Goal: Information Seeking & Learning: Check status

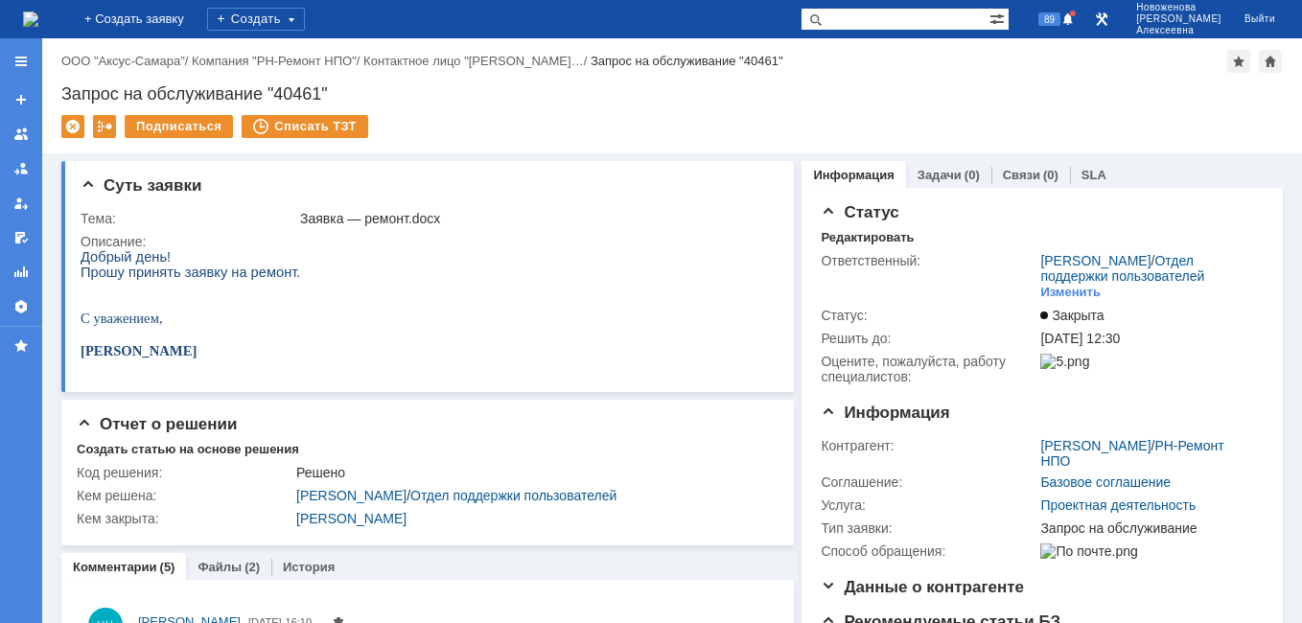
click at [31, 15] on img at bounding box center [30, 19] width 15 height 15
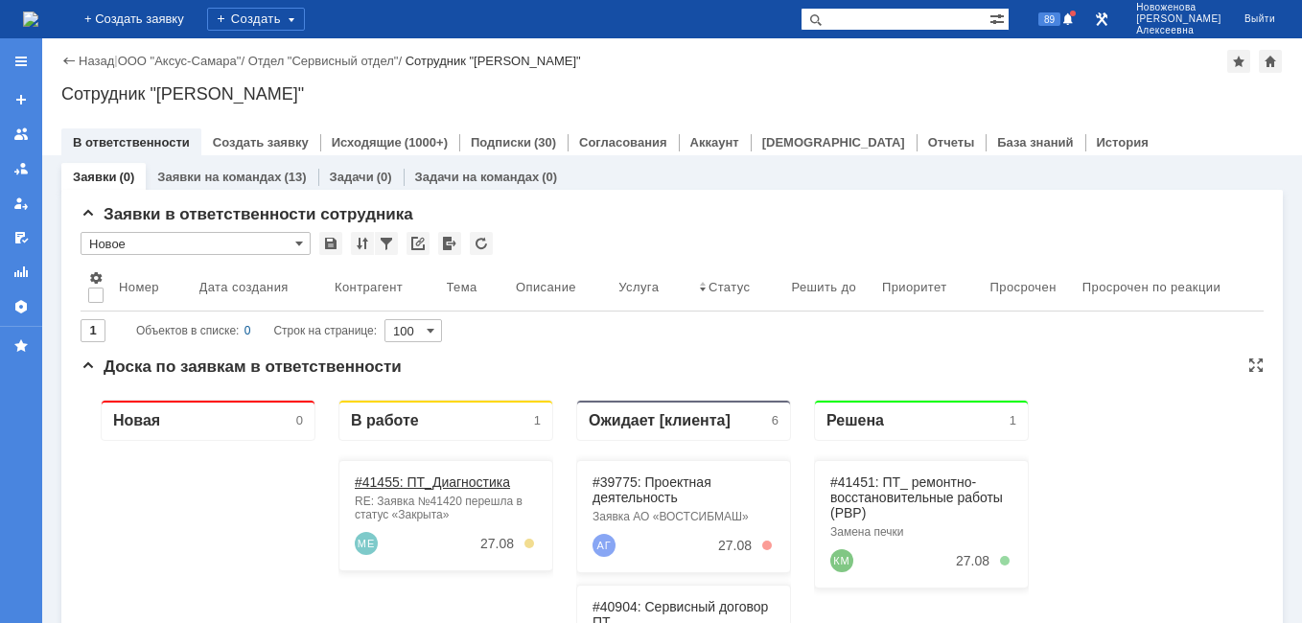
click at [424, 477] on link "#41455: ПТ_Диагностика" at bounding box center [432, 481] width 155 height 15
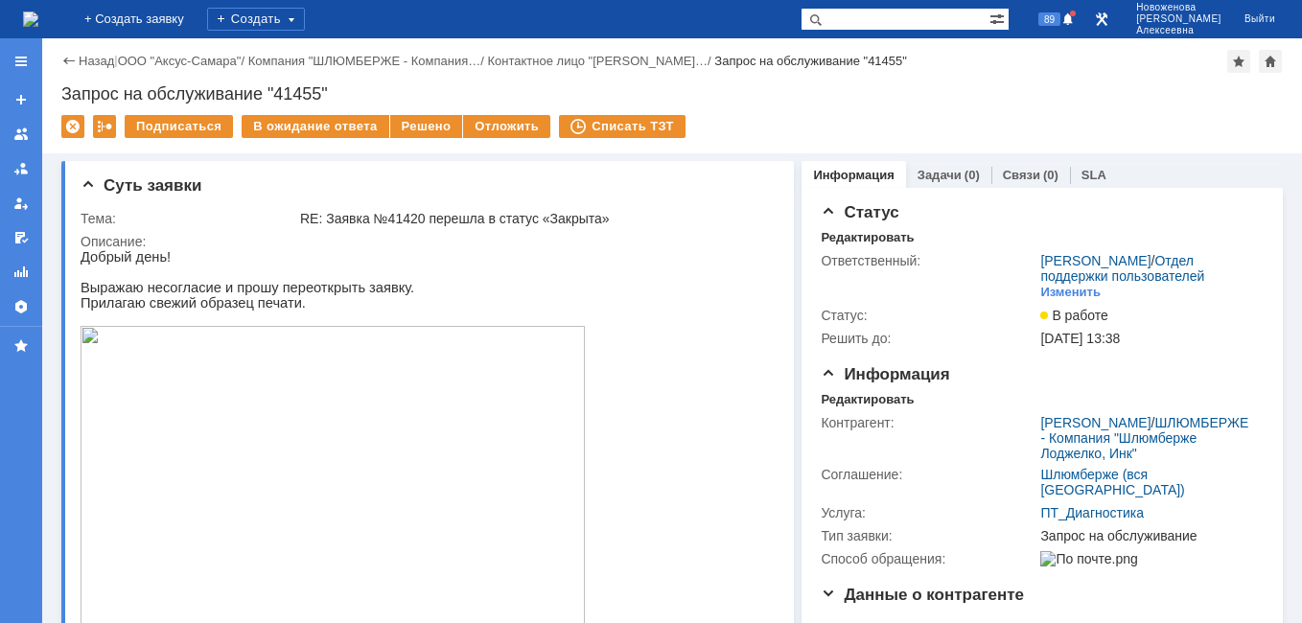
click at [33, 20] on img at bounding box center [30, 19] width 15 height 15
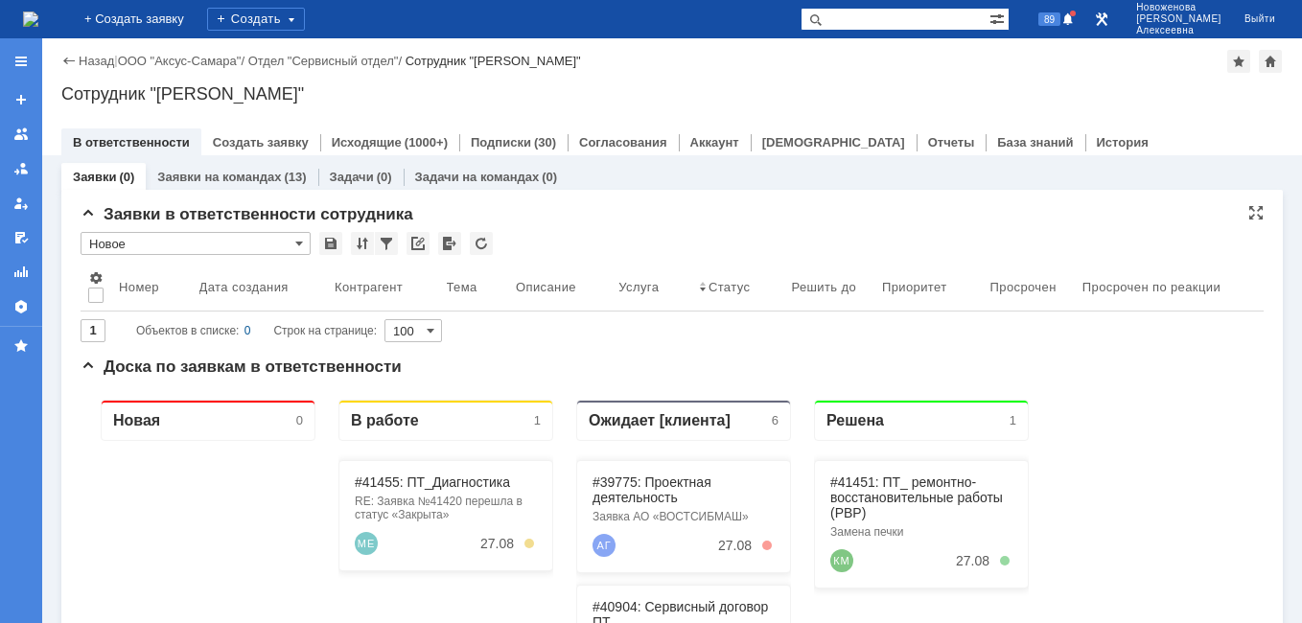
click at [934, 13] on input "text" at bounding box center [894, 19] width 189 height 23
paste input "41420"
type input "41420"
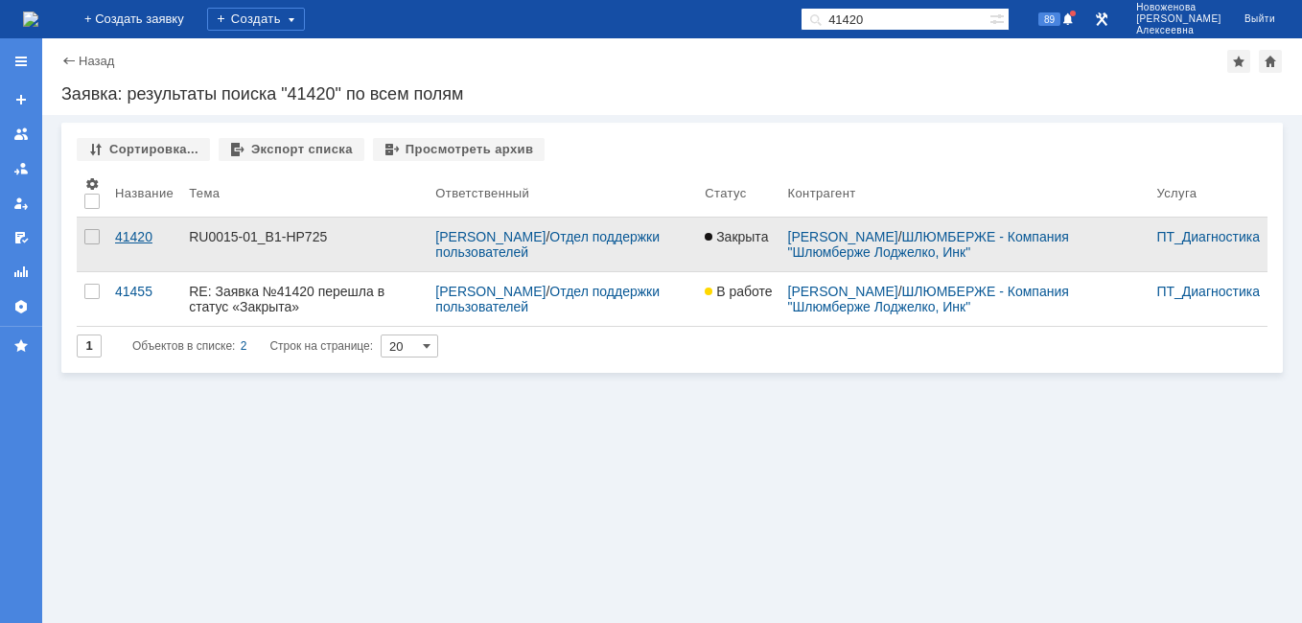
click at [146, 233] on div "41420" at bounding box center [144, 236] width 58 height 15
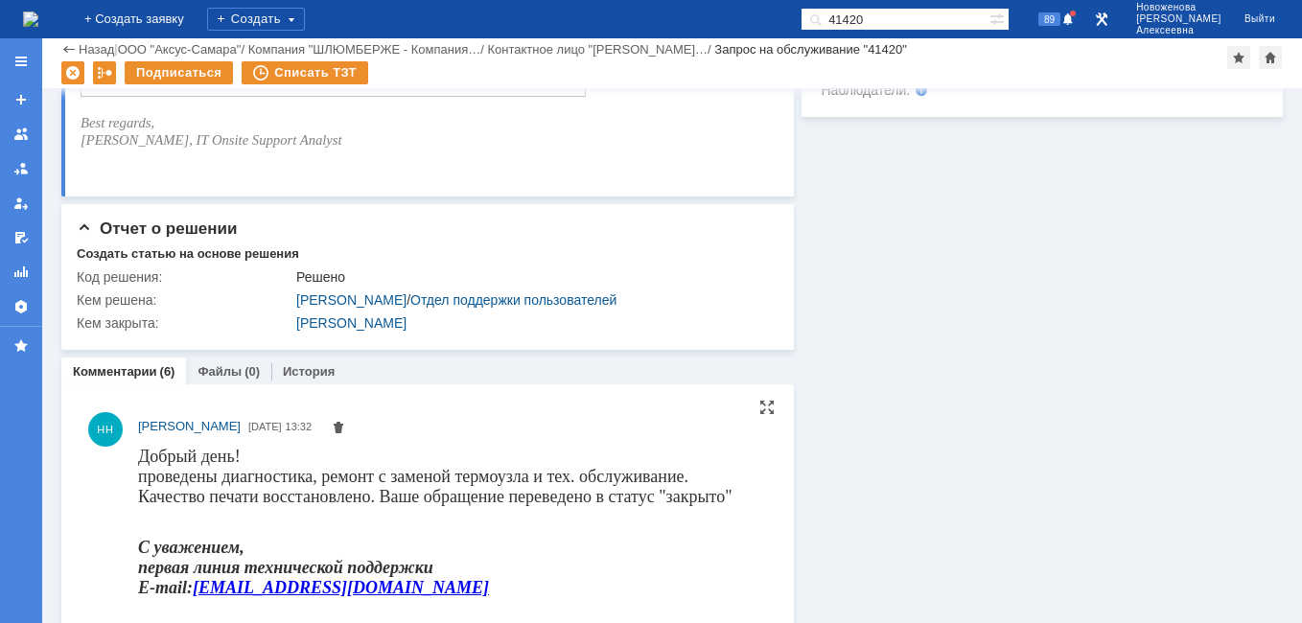
scroll to position [1150, 0]
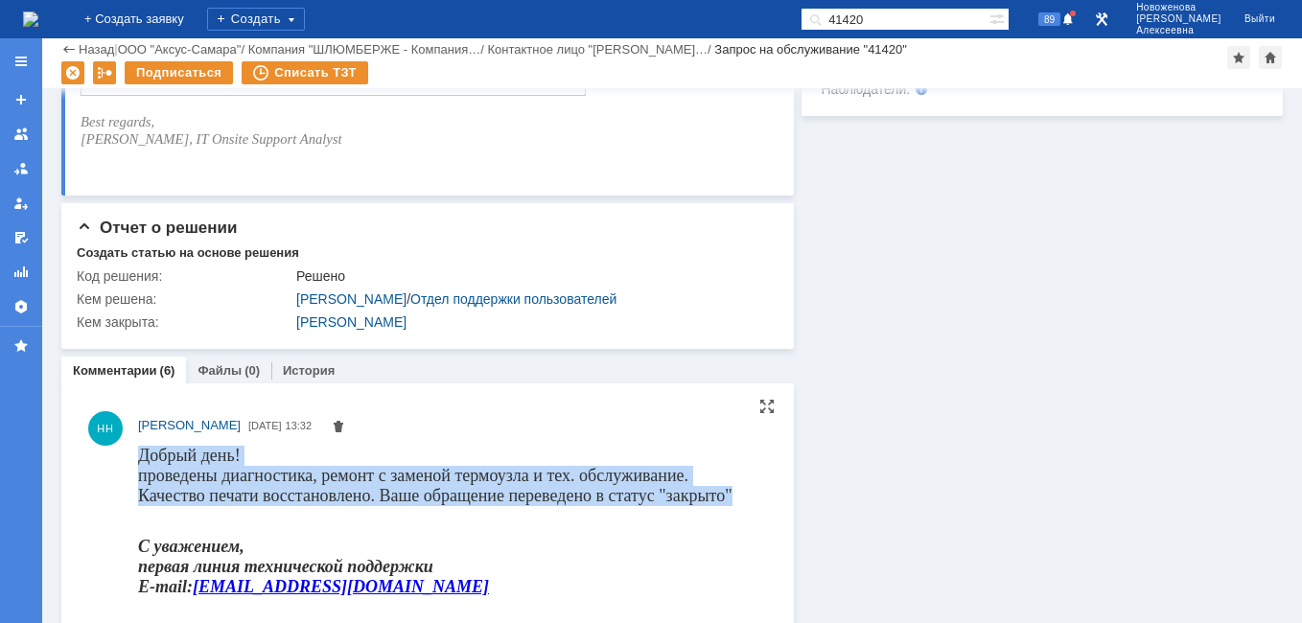
drag, startPoint x: 741, startPoint y: 493, endPoint x: 134, endPoint y: 453, distance: 608.0
click at [138, 453] on html "Добрый день! проведены диагностика, ремонт с заменой термоузла и тех. обслужива…" at bounding box center [447, 528] width 619 height 167
drag, startPoint x: 134, startPoint y: 453, endPoint x: 183, endPoint y: 476, distance: 54.0
copy span "Добрый день! проведены диагностика, ремонт с заменой термоузла и тех. обслужива…"
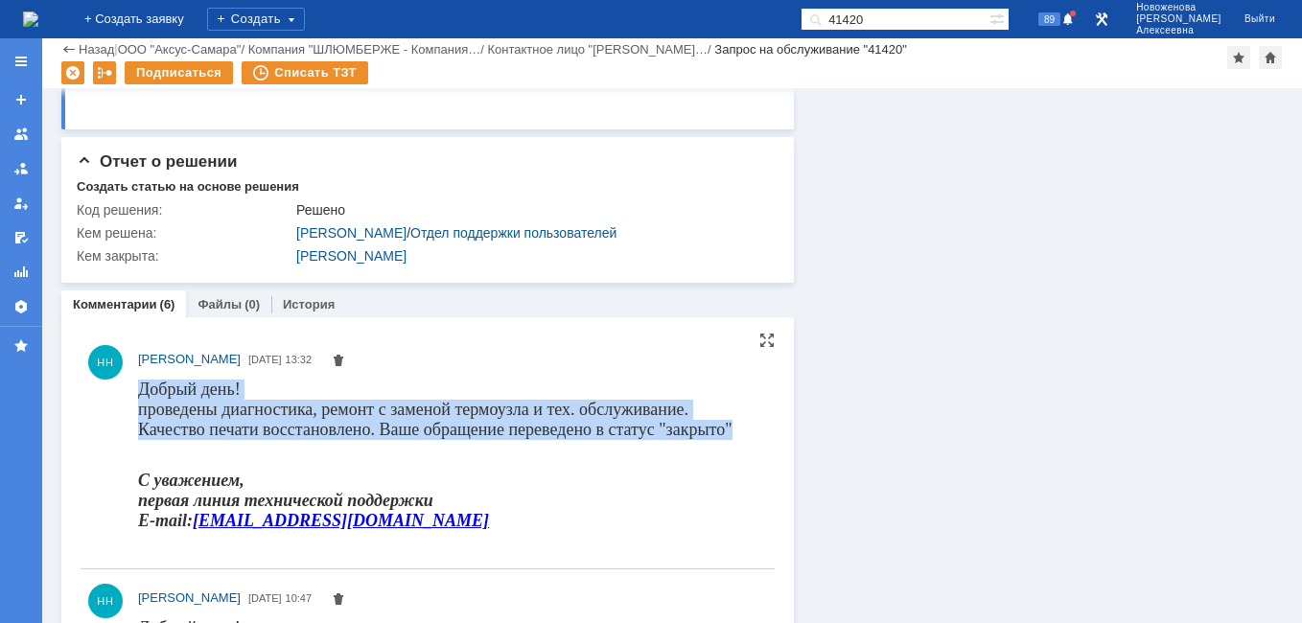
scroll to position [1246, 0]
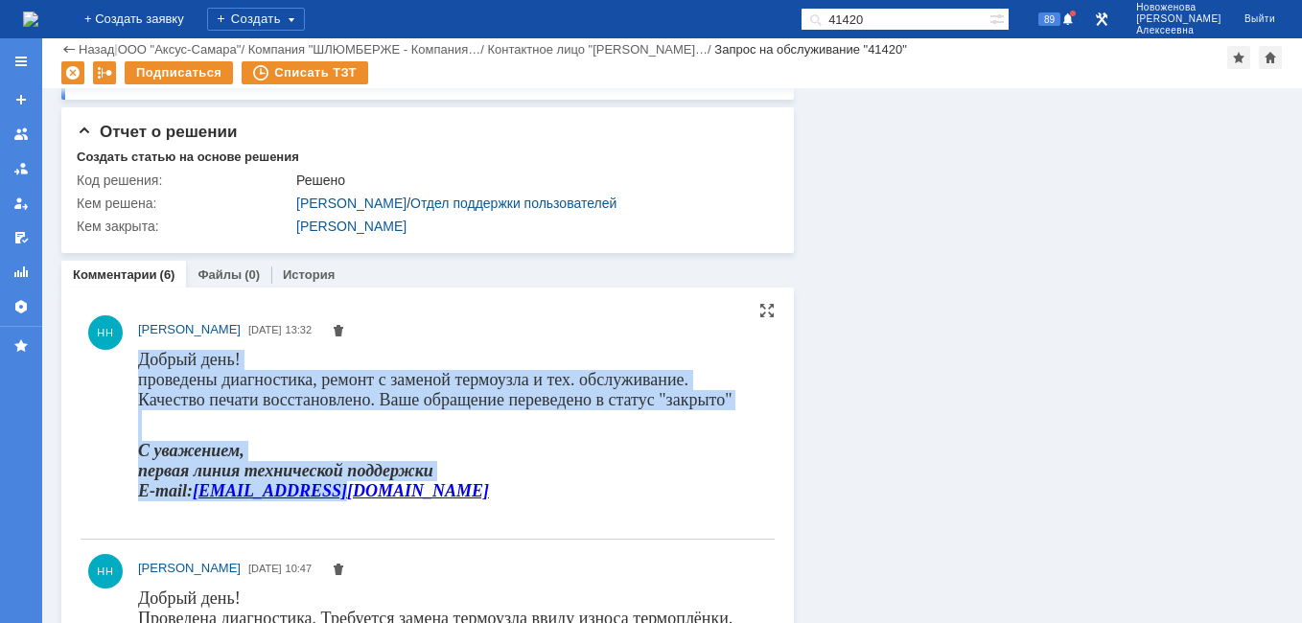
drag, startPoint x: 379, startPoint y: 492, endPoint x: 132, endPoint y: 369, distance: 275.2
click at [138, 369] on html "Добрый день! проведены диагностика, ремонт с заменой термоузла и тех. обслужива…" at bounding box center [447, 432] width 619 height 167
drag, startPoint x: 132, startPoint y: 369, endPoint x: 212, endPoint y: 379, distance: 80.1
copy body "Добрый день! проведены диагностика, ремонт с заменой термоузла и тех. обслужива…"
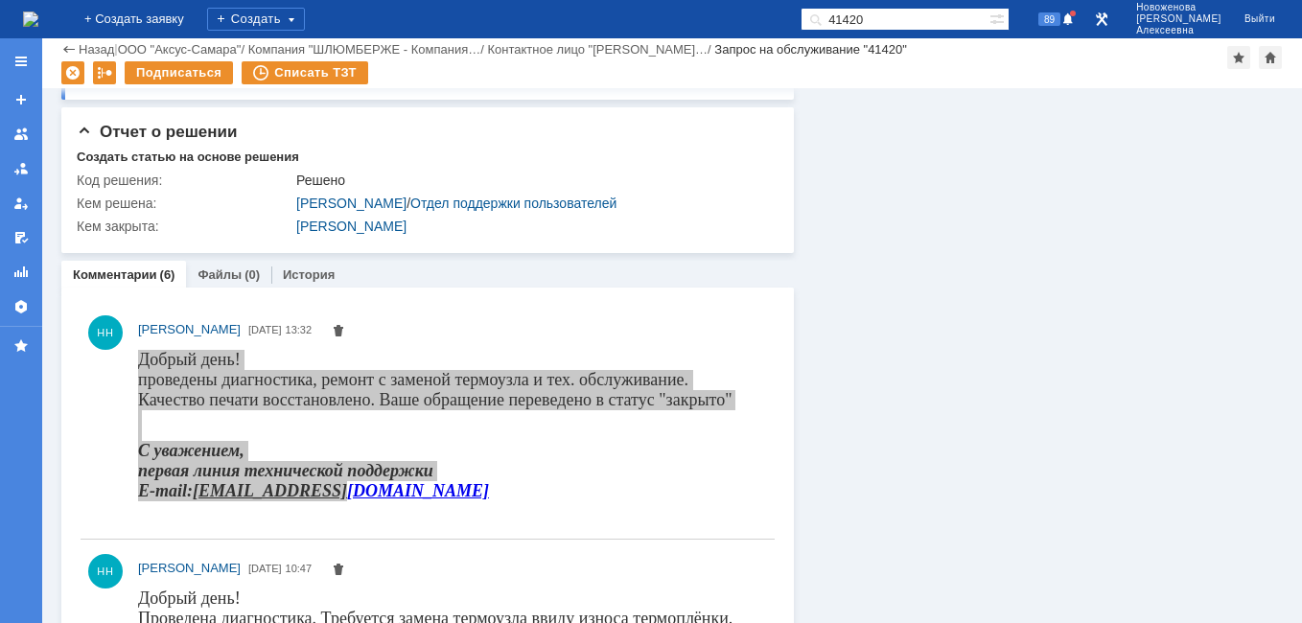
click at [38, 16] on img at bounding box center [30, 19] width 15 height 15
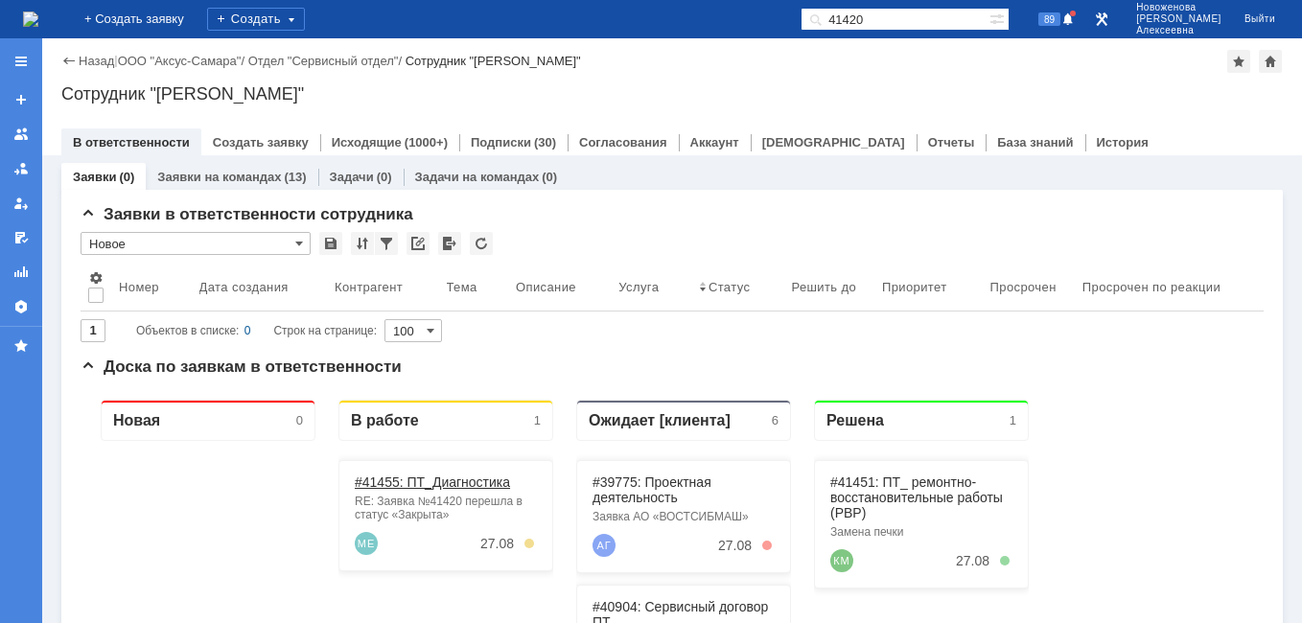
click at [456, 478] on link "#41455: ПТ_Диагностика" at bounding box center [432, 481] width 155 height 15
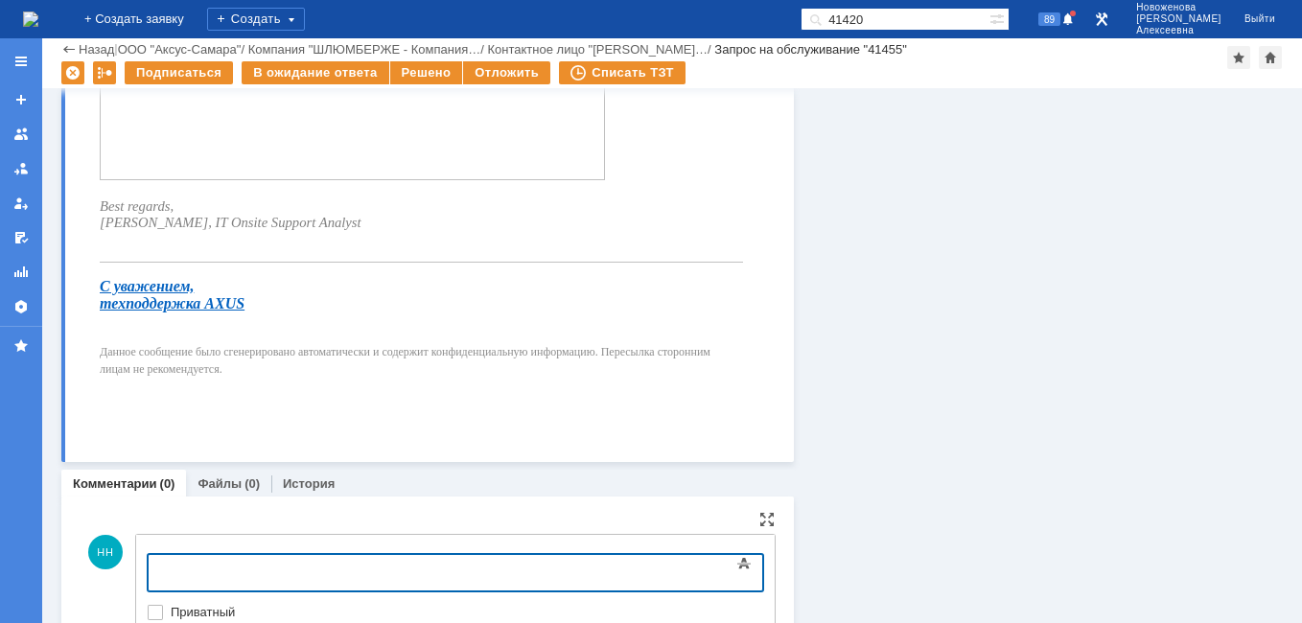
scroll to position [2287, 0]
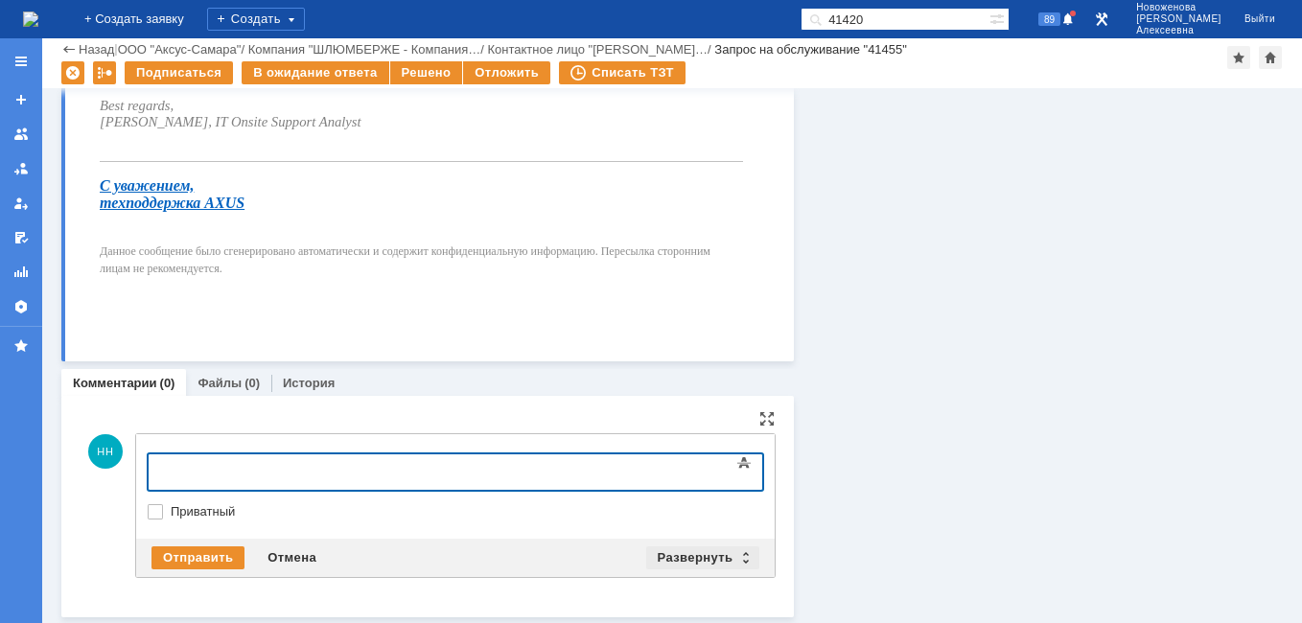
click at [747, 563] on div "Развернуть" at bounding box center [703, 557] width 114 height 23
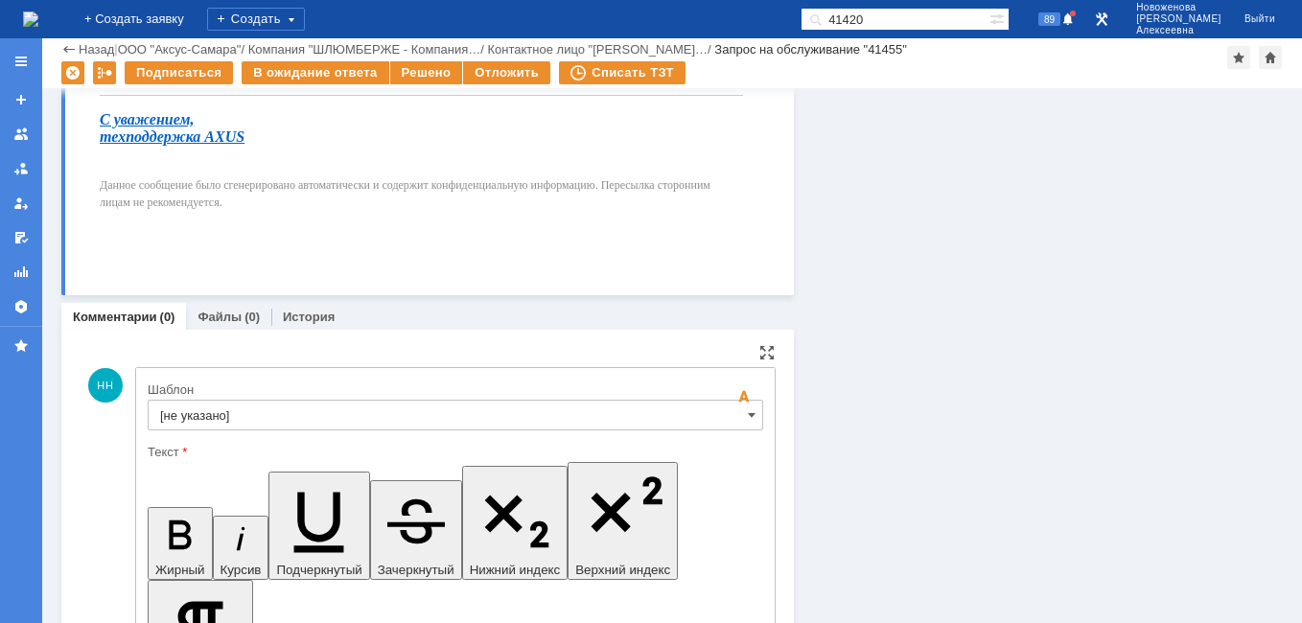
scroll to position [2383, 0]
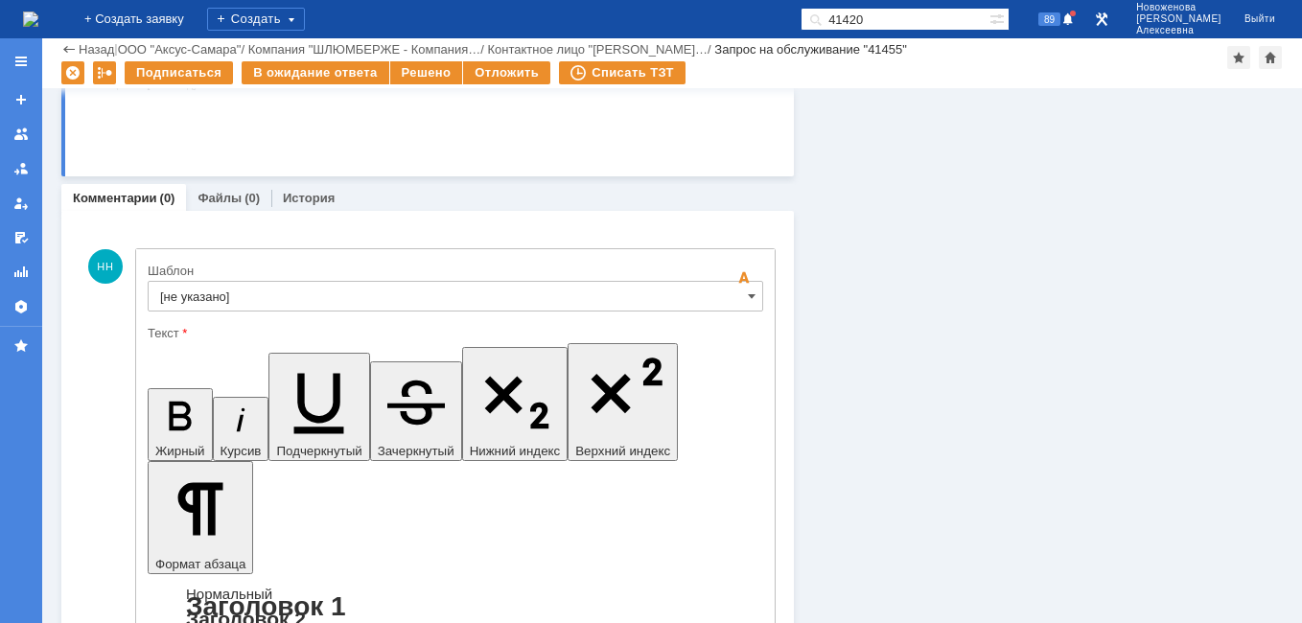
scroll to position [2479, 0]
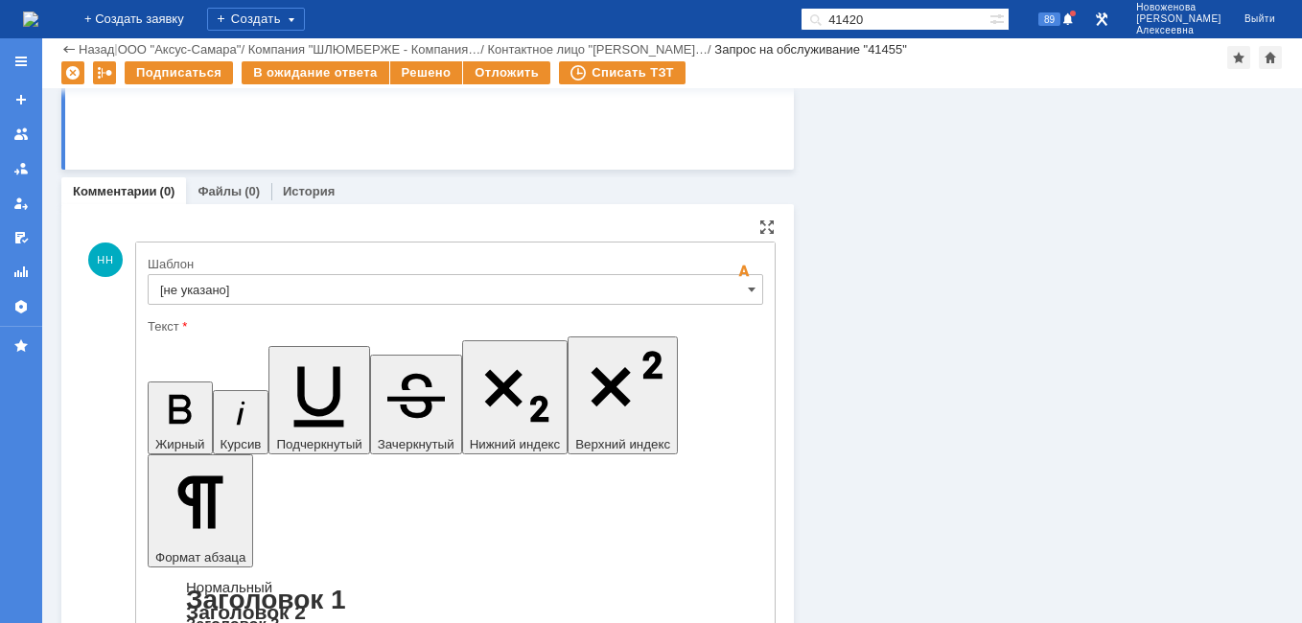
drag, startPoint x: 713, startPoint y: 4744, endPoint x: 558, endPoint y: 4748, distance: 155.3
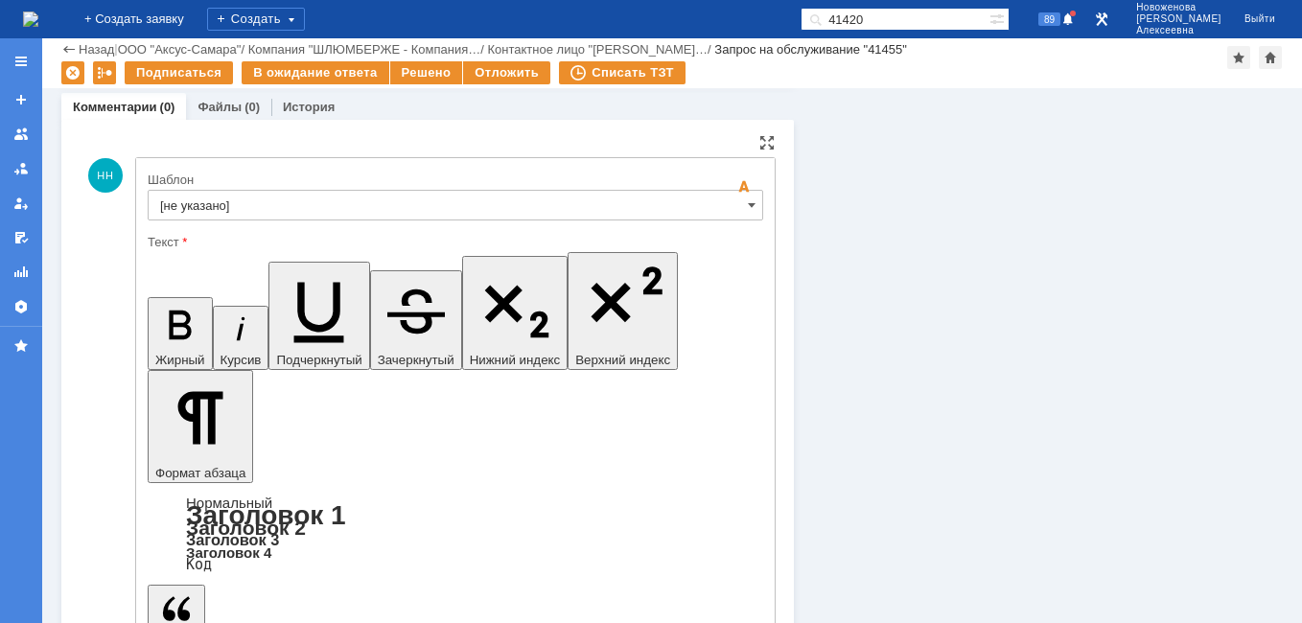
scroll to position [2631, 0]
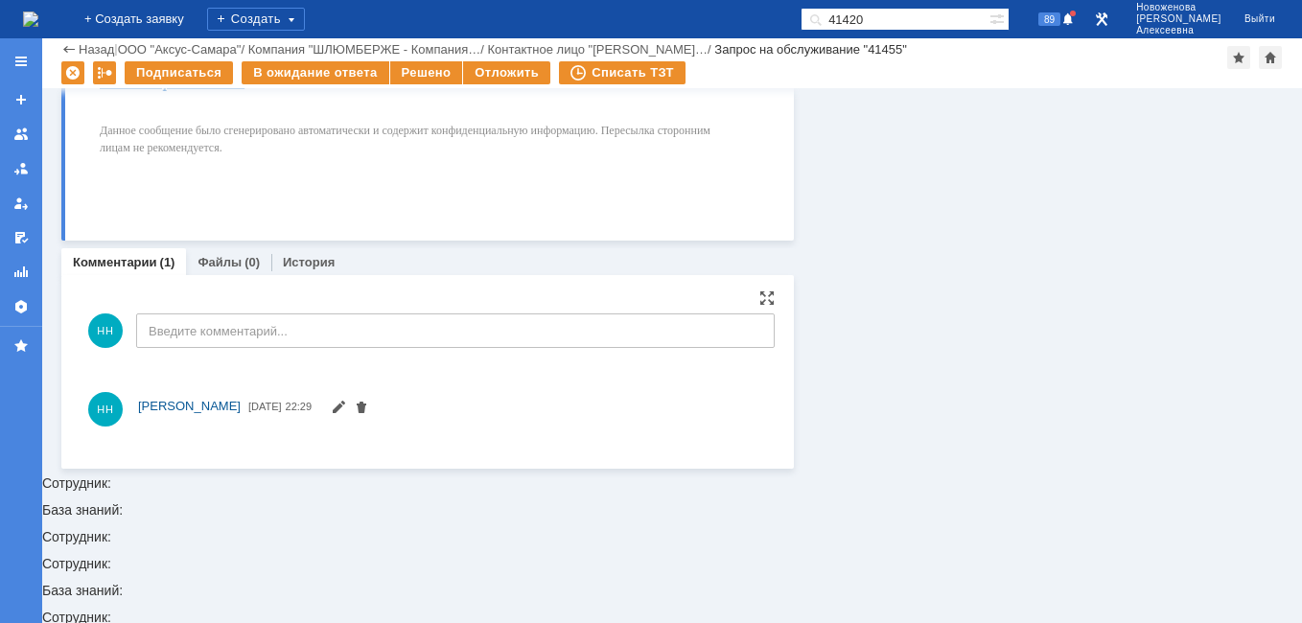
scroll to position [0, 0]
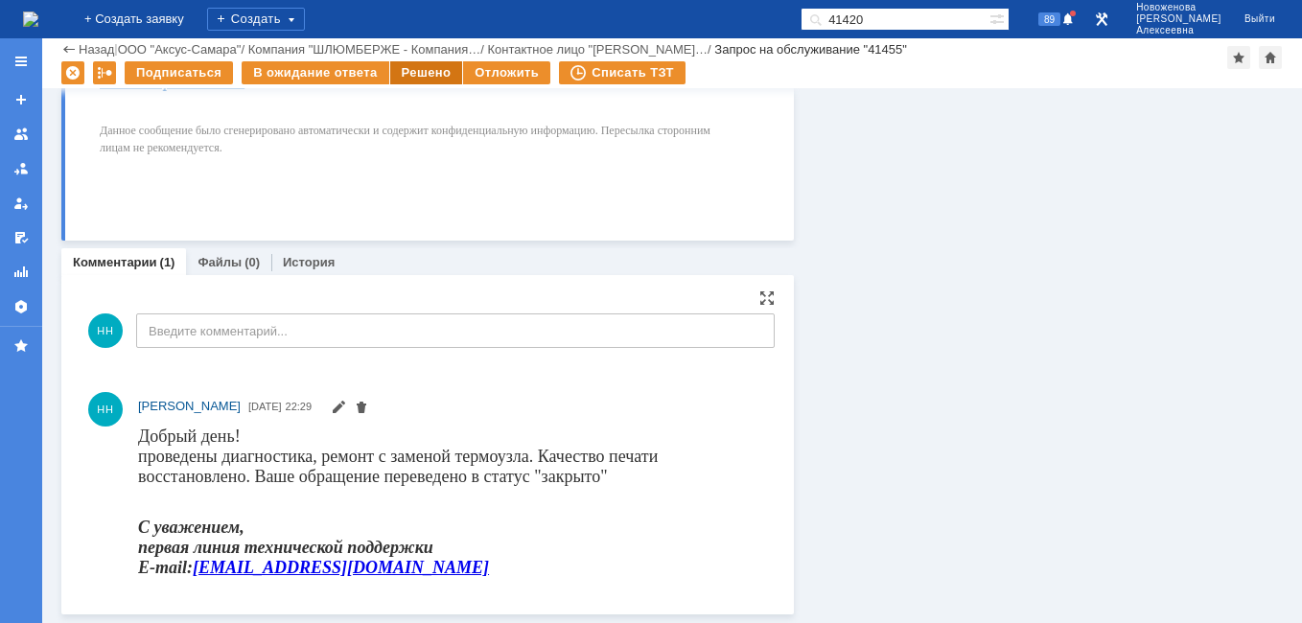
click at [429, 68] on div "Решено" at bounding box center [426, 72] width 73 height 23
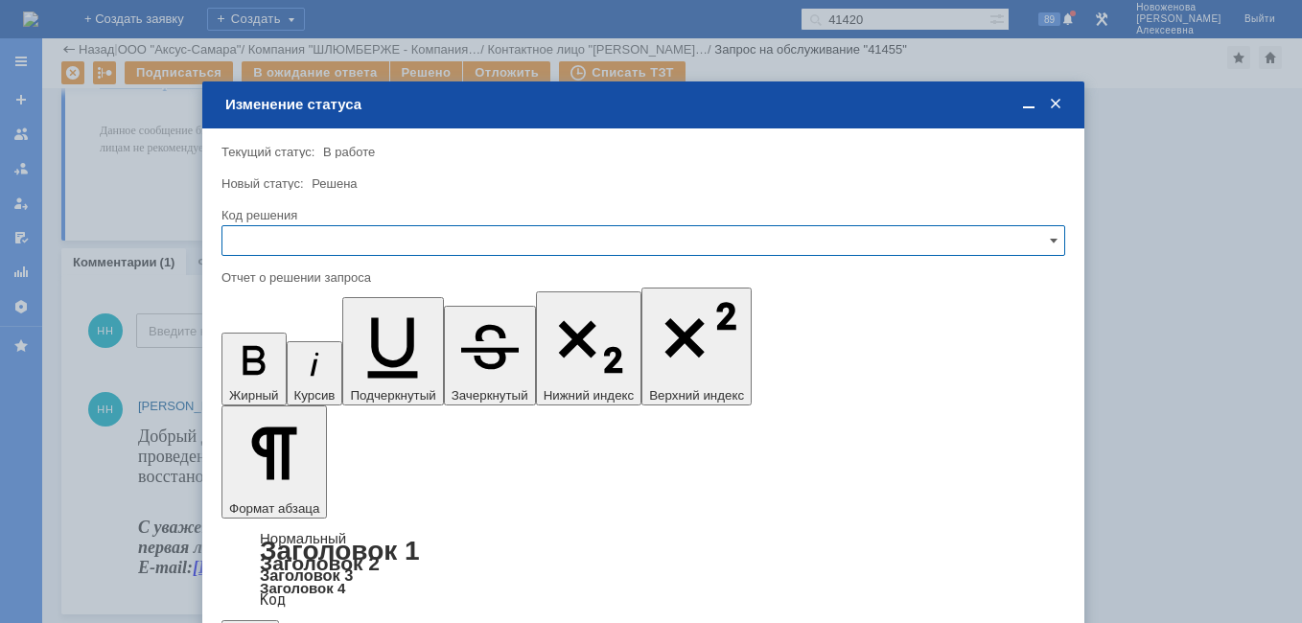
click at [1039, 240] on input "text" at bounding box center [643, 240] width 844 height 31
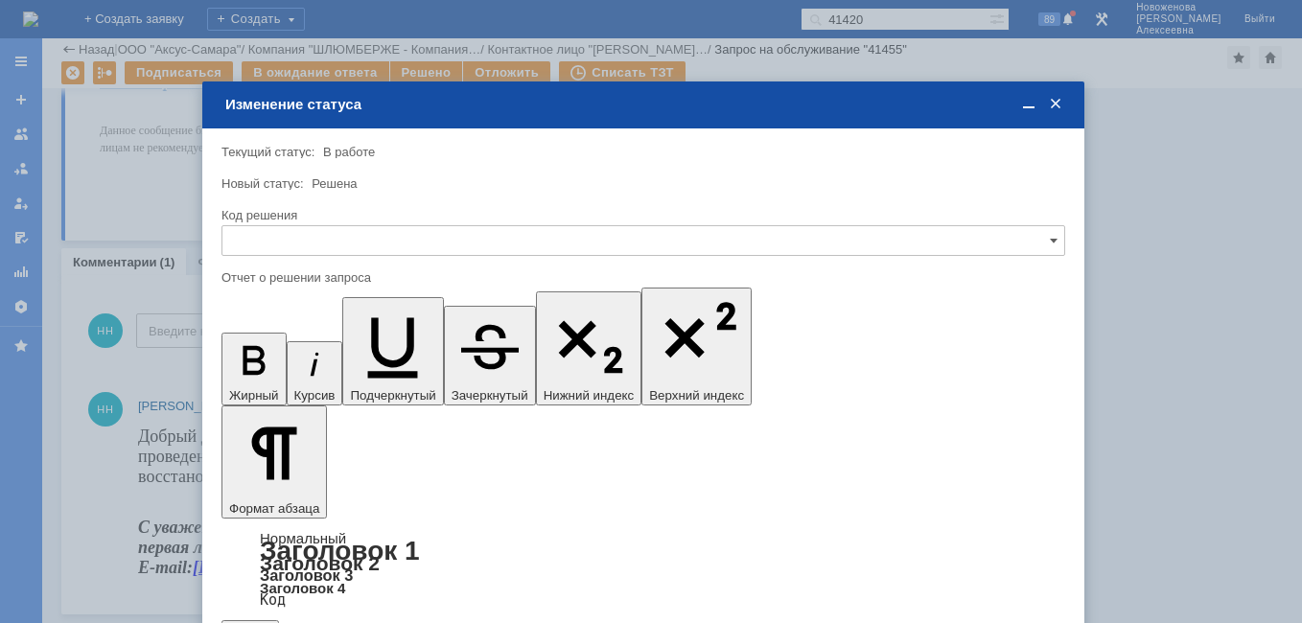
click at [250, 376] on span "Решено" at bounding box center [643, 370] width 819 height 15
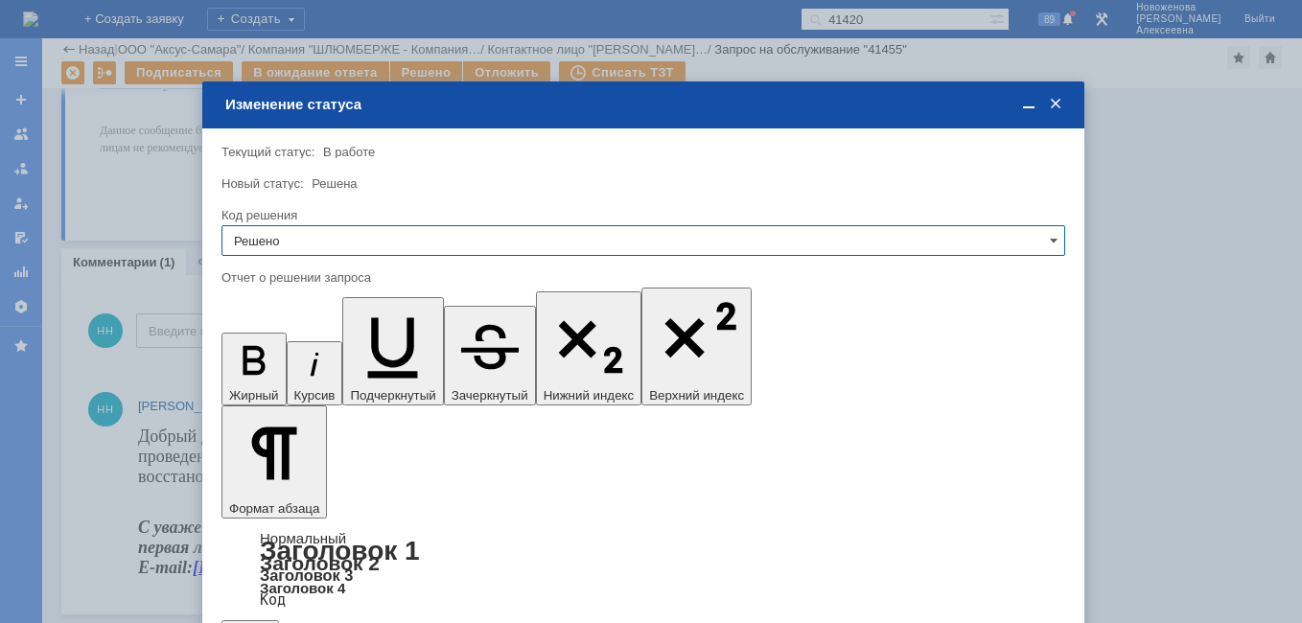
type input "Решено"
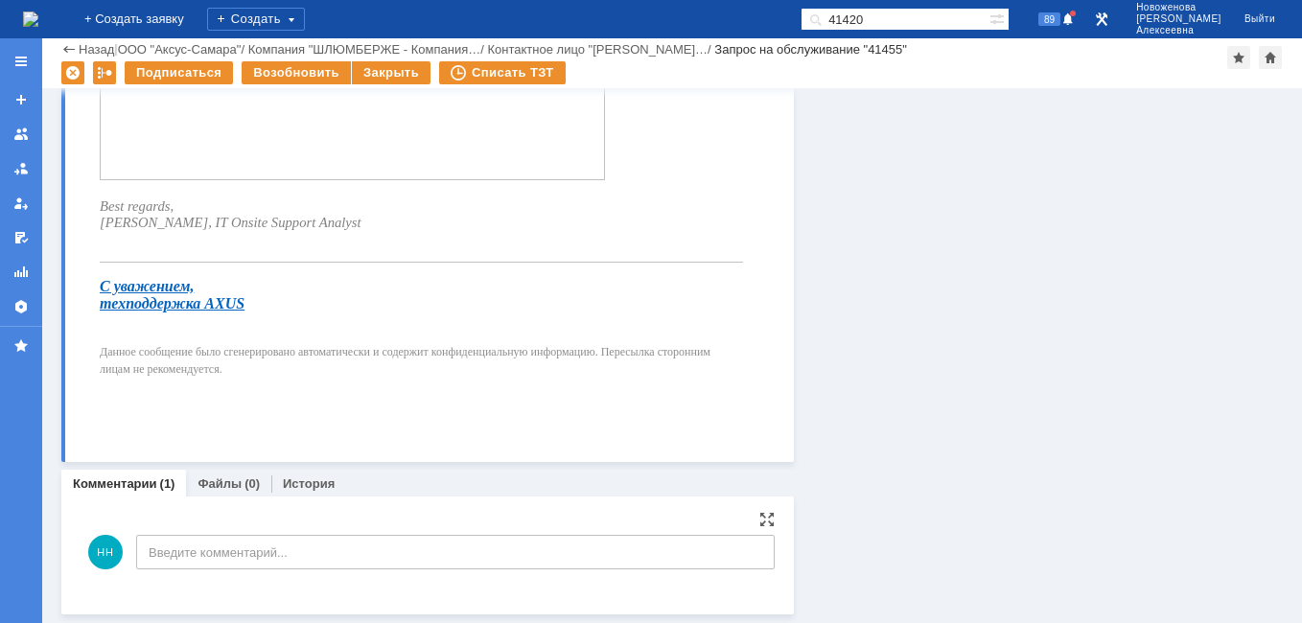
scroll to position [669, 0]
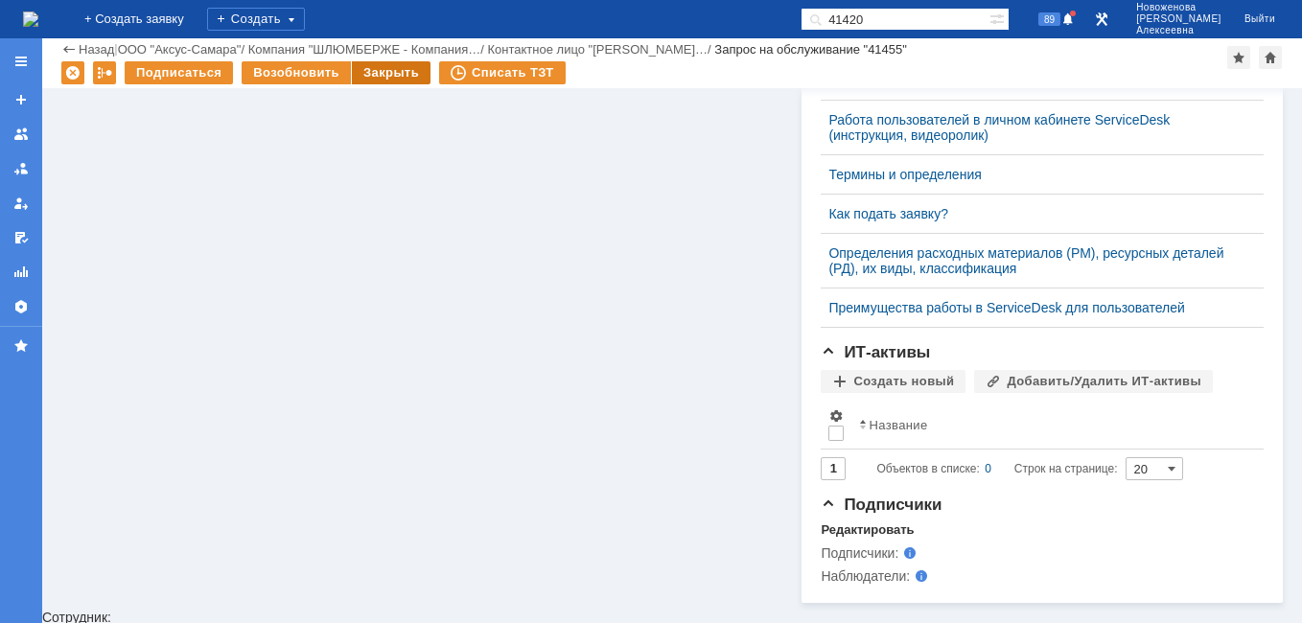
click at [382, 74] on div "Закрыть" at bounding box center [391, 72] width 79 height 23
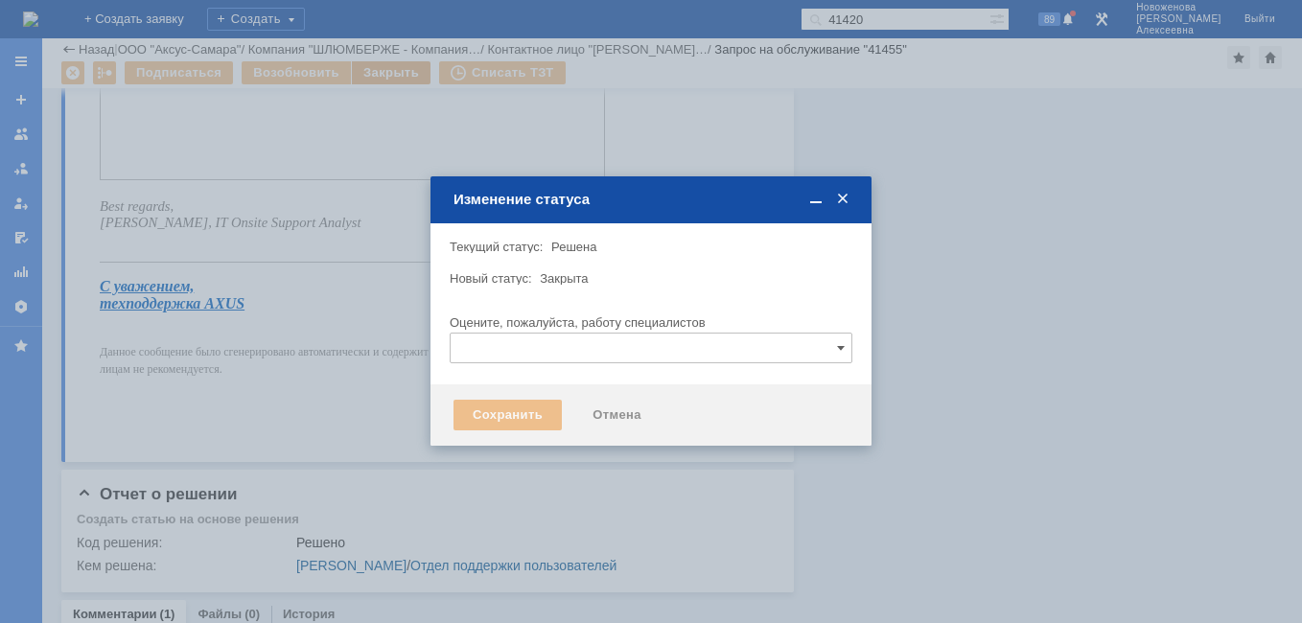
scroll to position [0, 0]
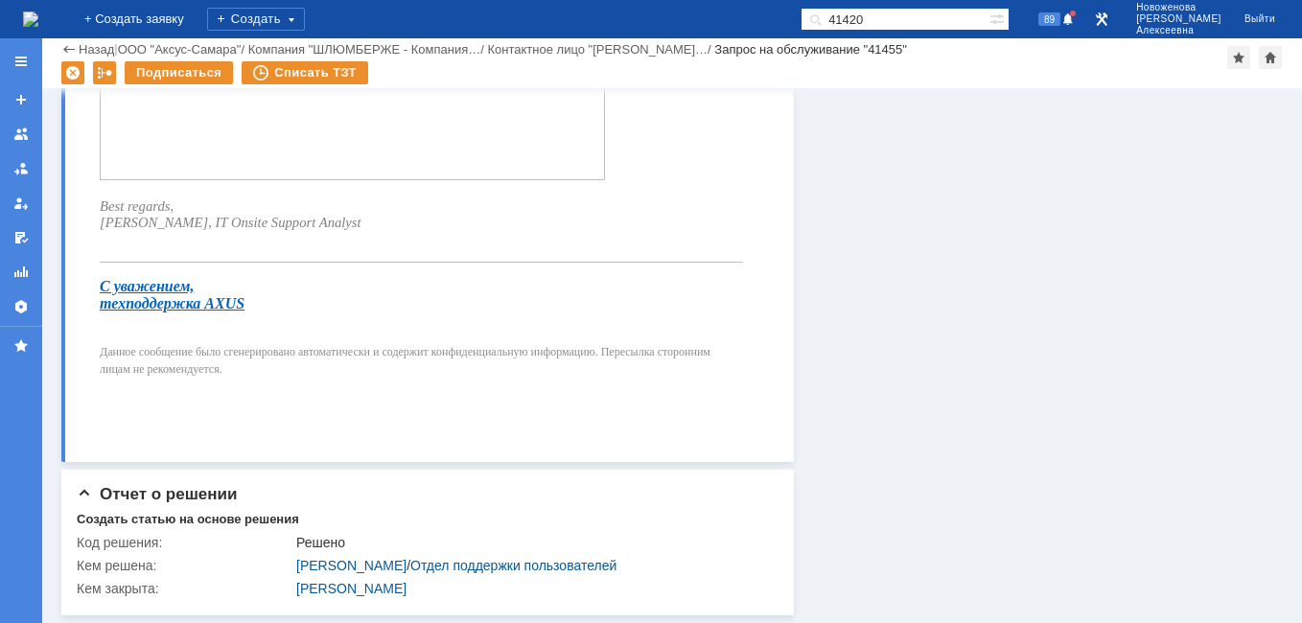
click at [919, 11] on input "41420" at bounding box center [894, 19] width 189 height 23
click at [925, 19] on input "41420" at bounding box center [894, 19] width 189 height 23
click at [926, 19] on input "41420" at bounding box center [894, 19] width 189 height 23
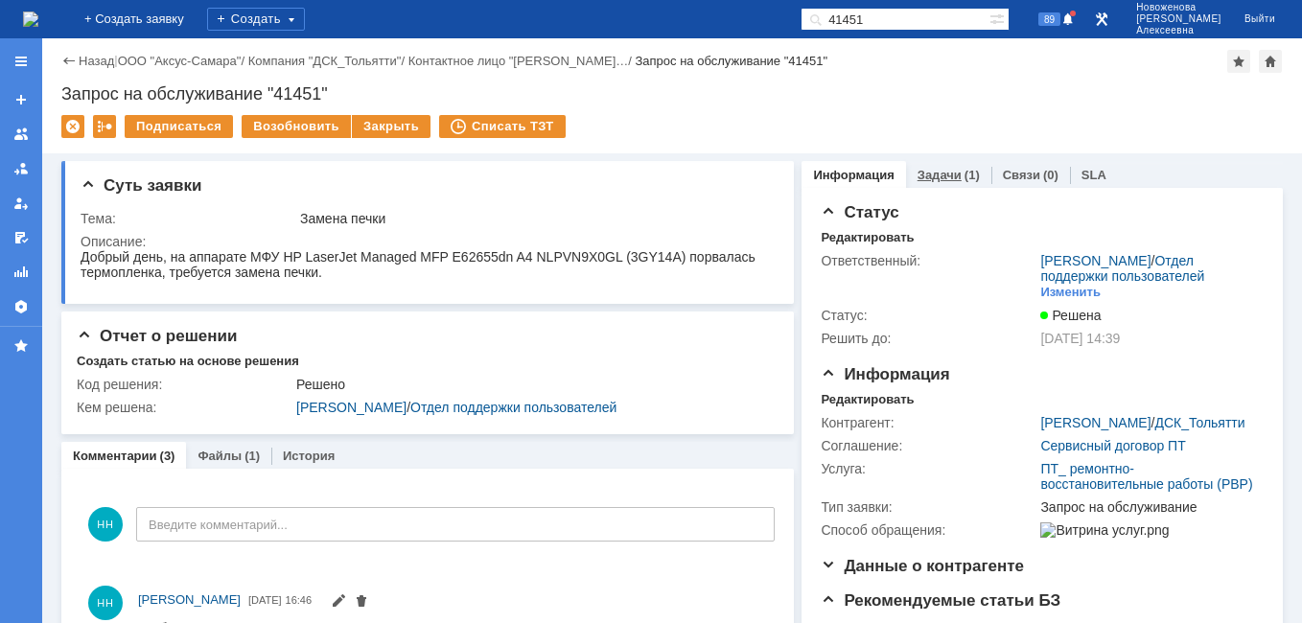
click at [940, 171] on link "Задачи" at bounding box center [939, 175] width 44 height 14
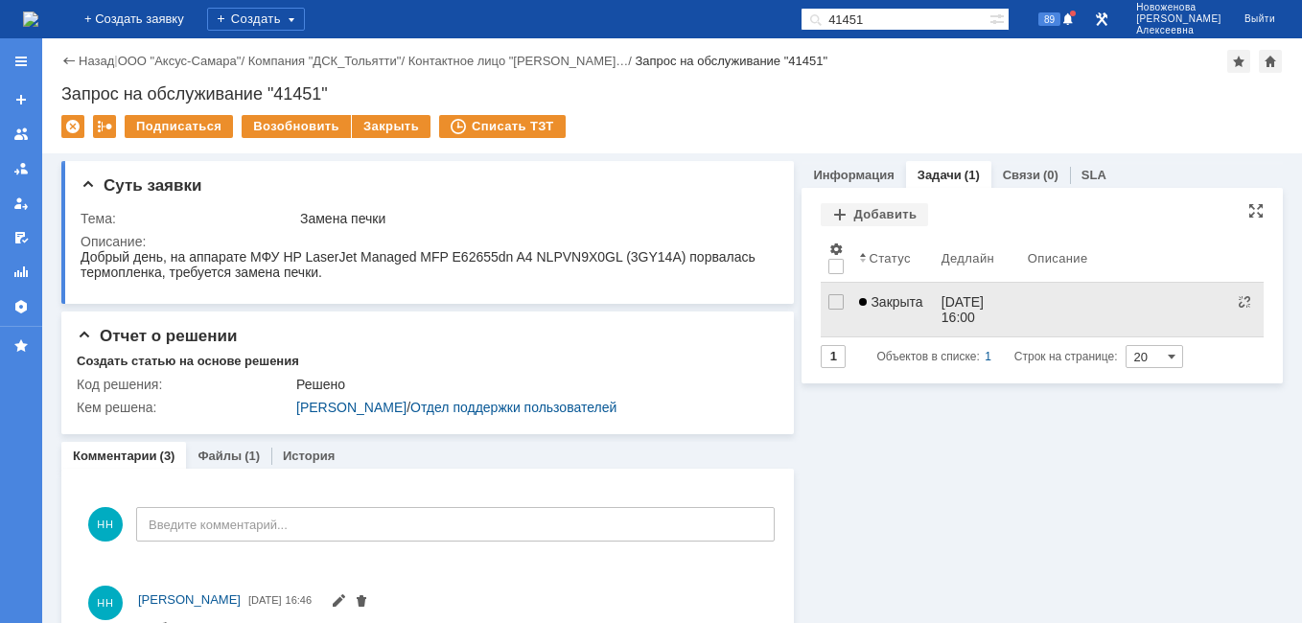
click at [941, 303] on div "[DATE] 16:00" at bounding box center [964, 309] width 46 height 31
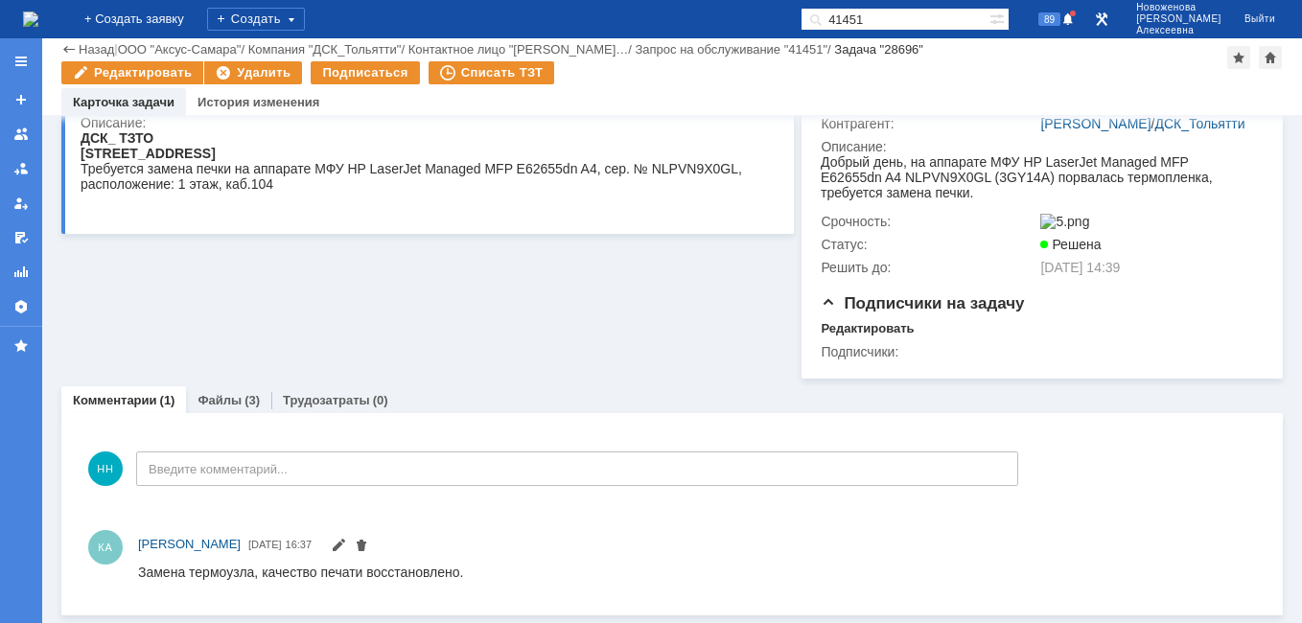
scroll to position [257, 0]
click at [217, 398] on link "Файлы" at bounding box center [219, 400] width 44 height 14
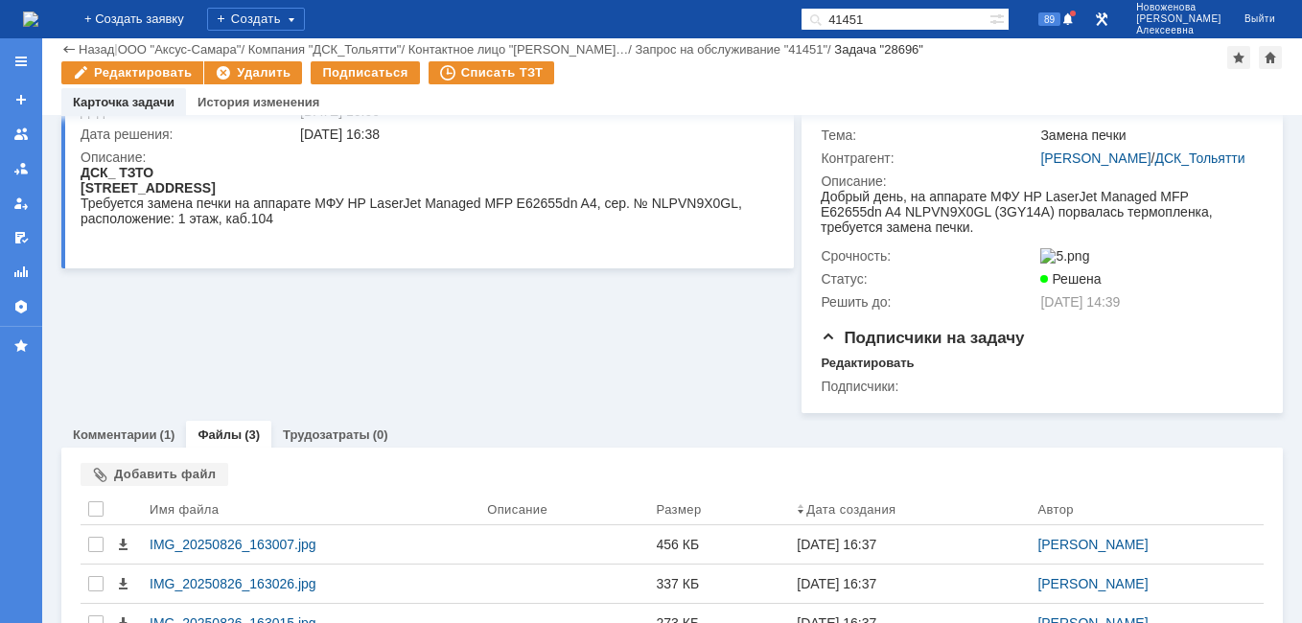
scroll to position [257, 0]
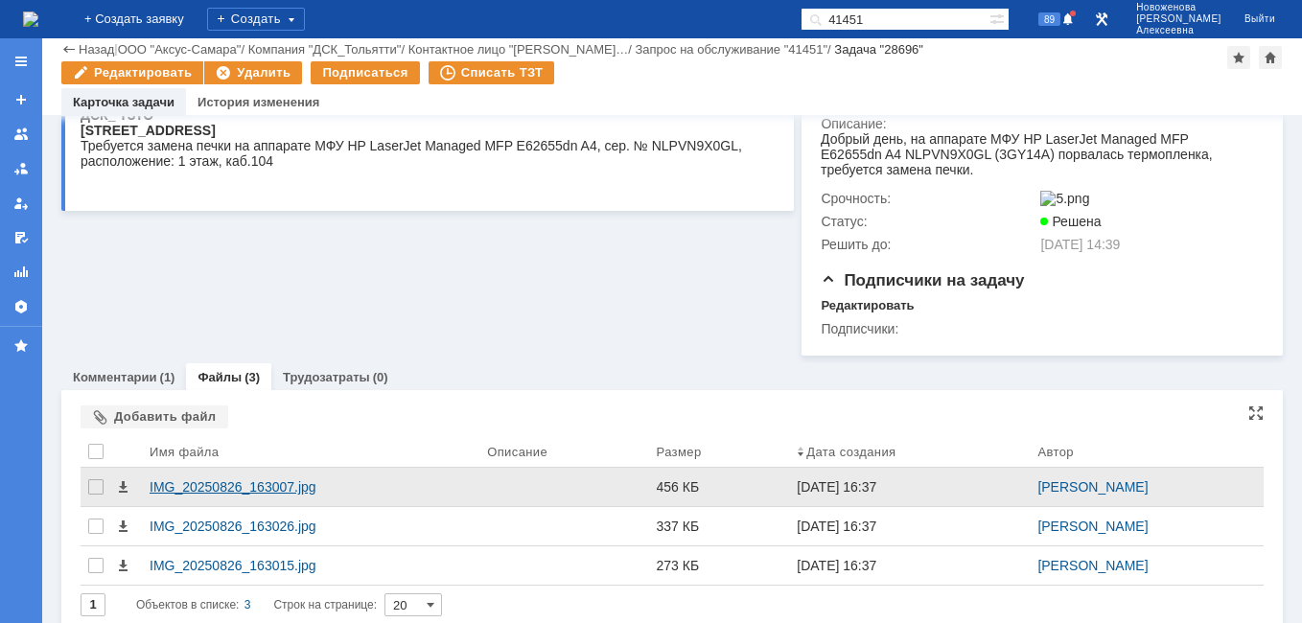
click at [273, 495] on div "IMG_20250826_163007.jpg" at bounding box center [311, 486] width 322 height 15
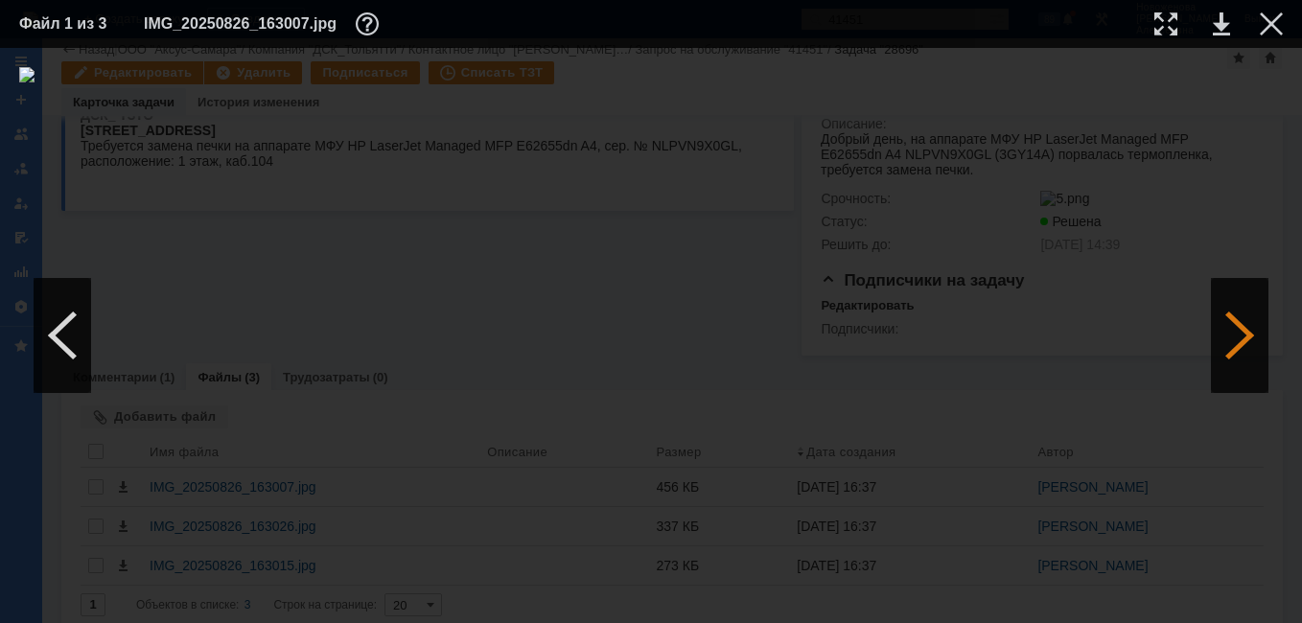
click at [1237, 344] on div at bounding box center [1240, 335] width 58 height 115
click at [1272, 20] on div at bounding box center [1271, 23] width 23 height 23
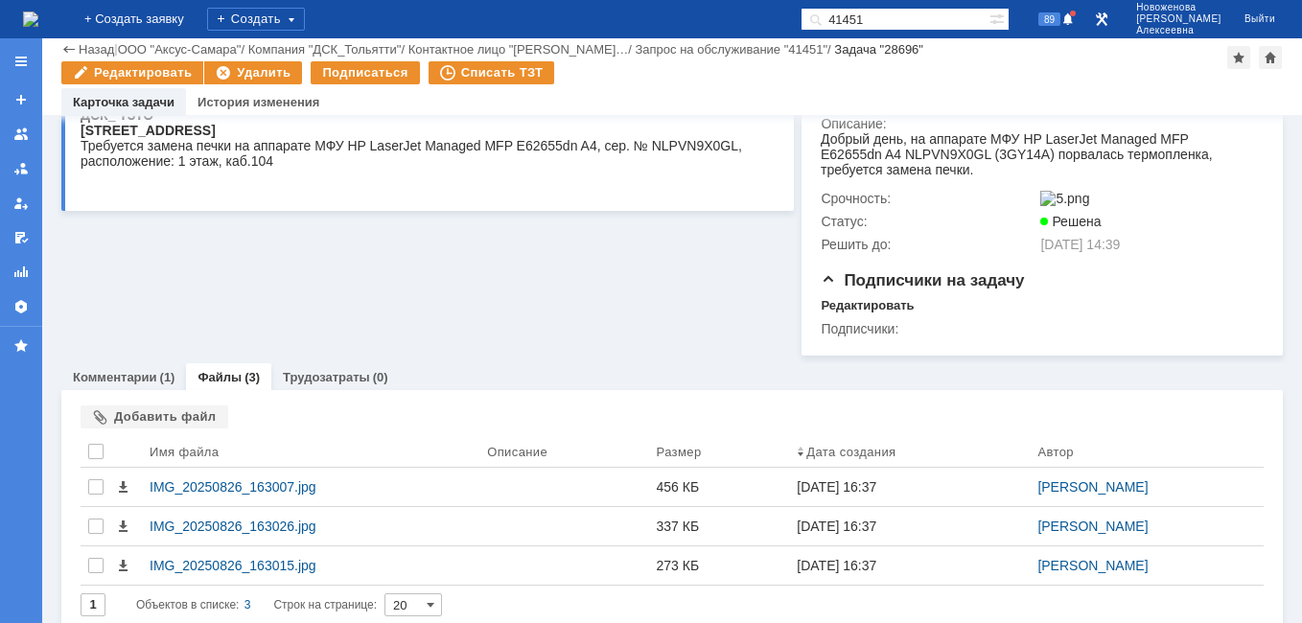
scroll to position [0, 0]
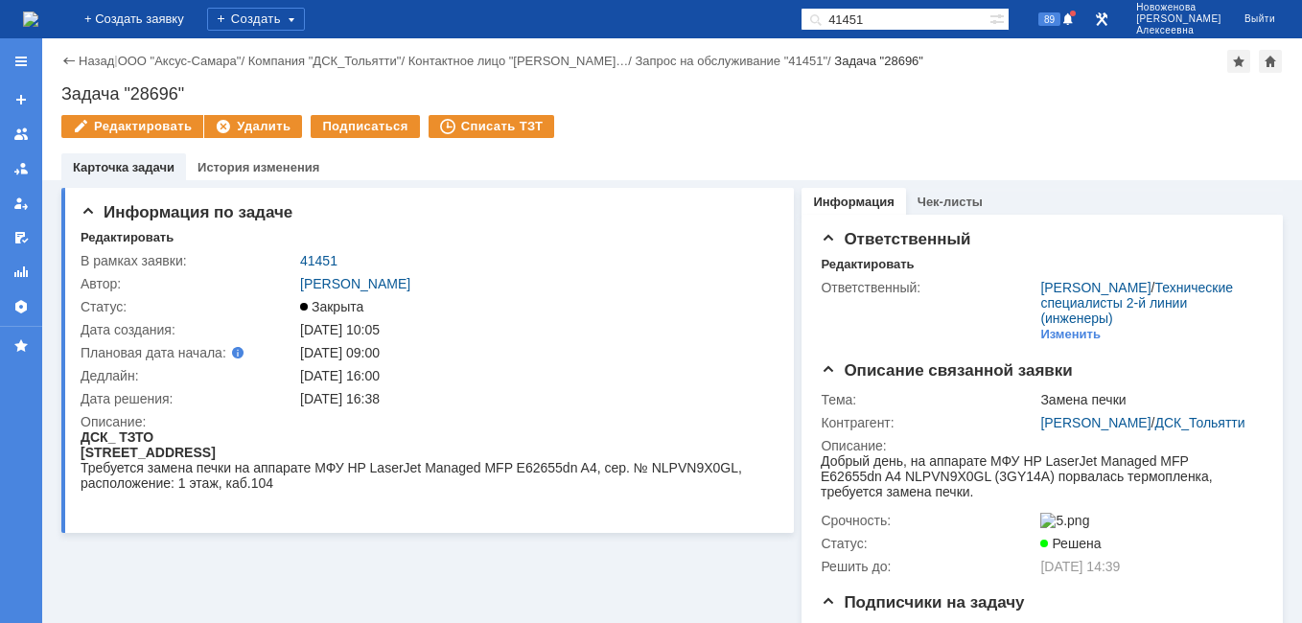
click at [38, 21] on img at bounding box center [30, 19] width 15 height 15
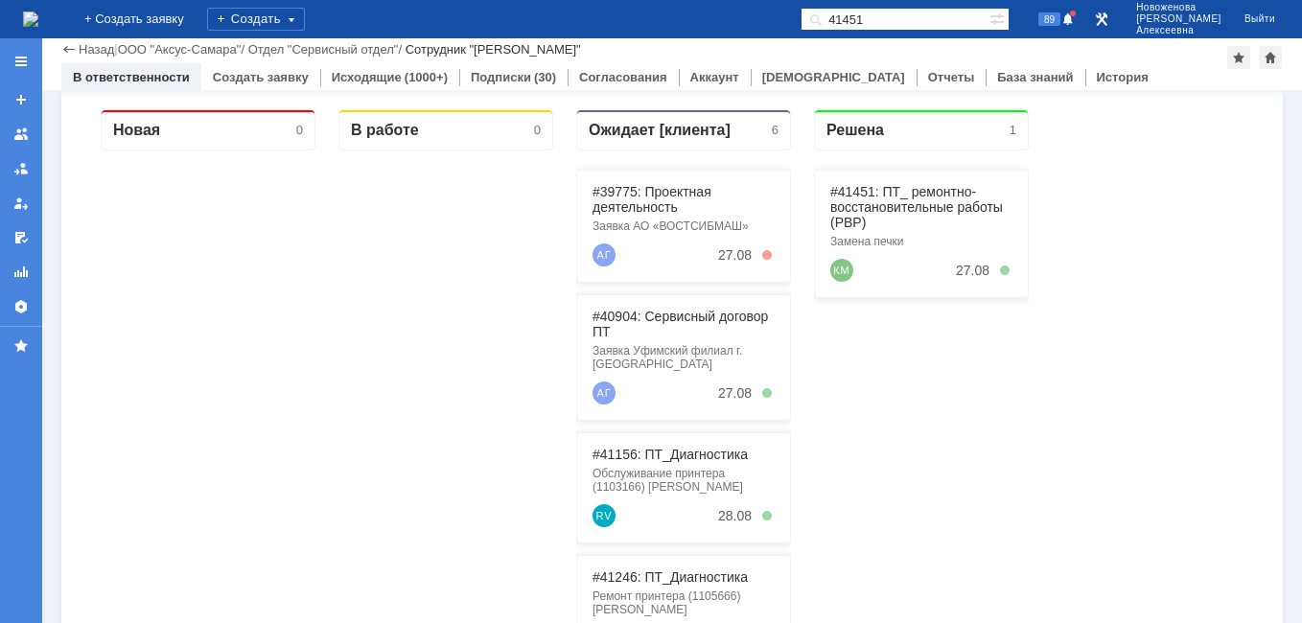
scroll to position [383, 0]
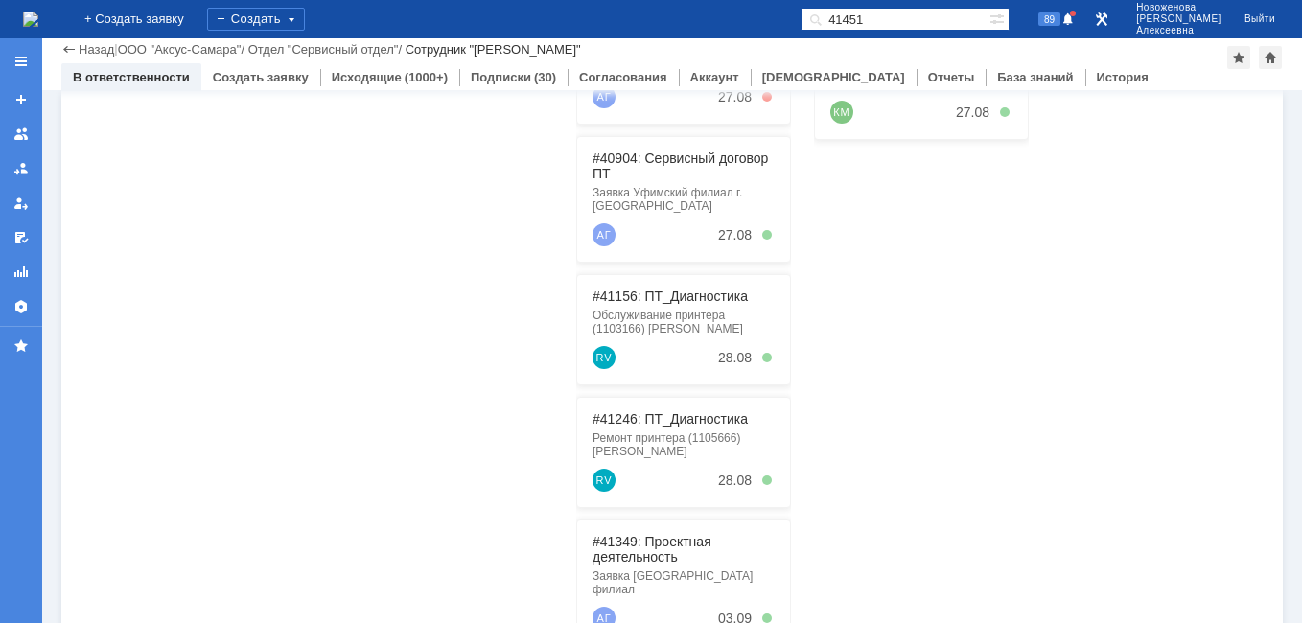
drag, startPoint x: 930, startPoint y: 15, endPoint x: 705, endPoint y: 51, distance: 227.1
click at [728, 52] on div "На домашнюю + Создать заявку Создать 41451 89 [PERSON_NAME] Выйти Меню Создать …" at bounding box center [651, 311] width 1302 height 623
paste input "0904"
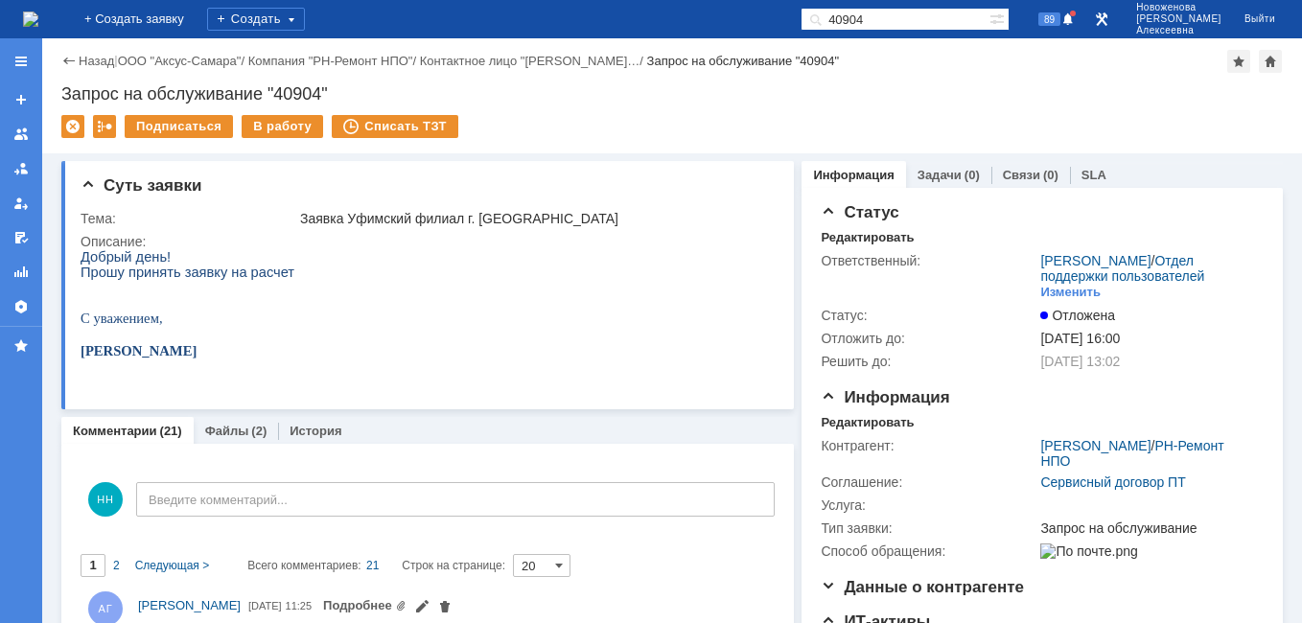
click at [698, 52] on div "Назад | ООО "Аксус-Самара" / Компания "РН-Ремонт НПО" / Контактное лицо "[PERSO…" at bounding box center [671, 61] width 1221 height 23
drag, startPoint x: 698, startPoint y: 52, endPoint x: 607, endPoint y: 245, distance: 214.0
click at [607, 245] on div "Описание:" at bounding box center [426, 241] width 691 height 15
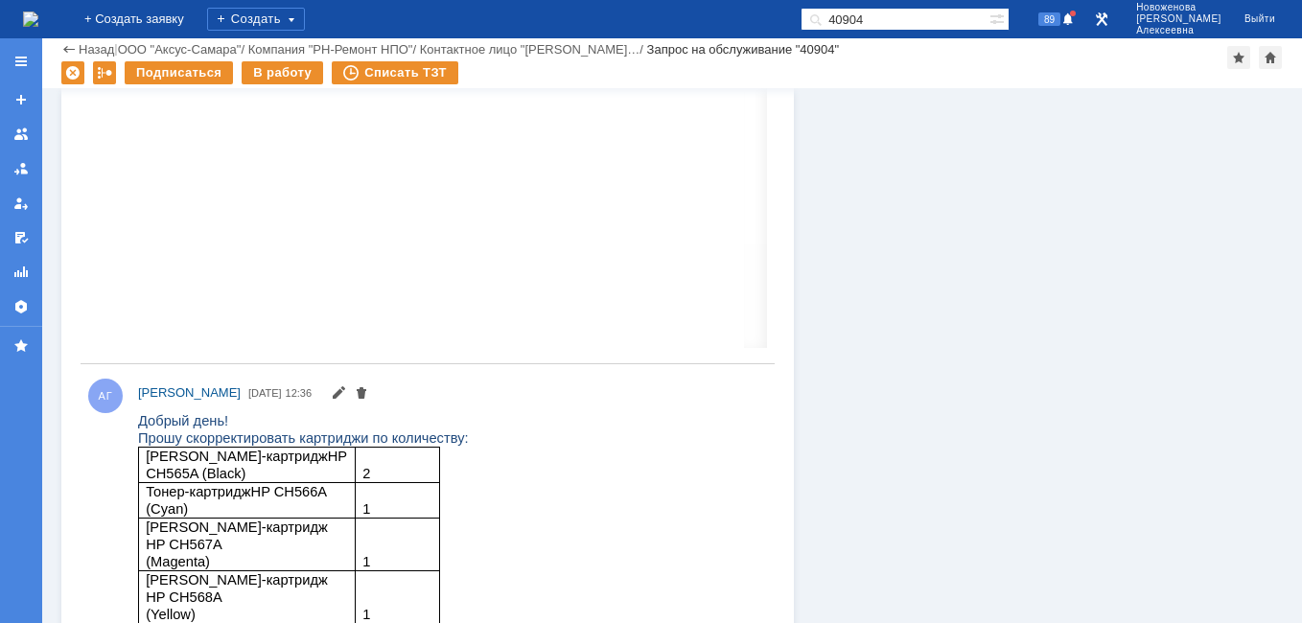
scroll to position [7573, 0]
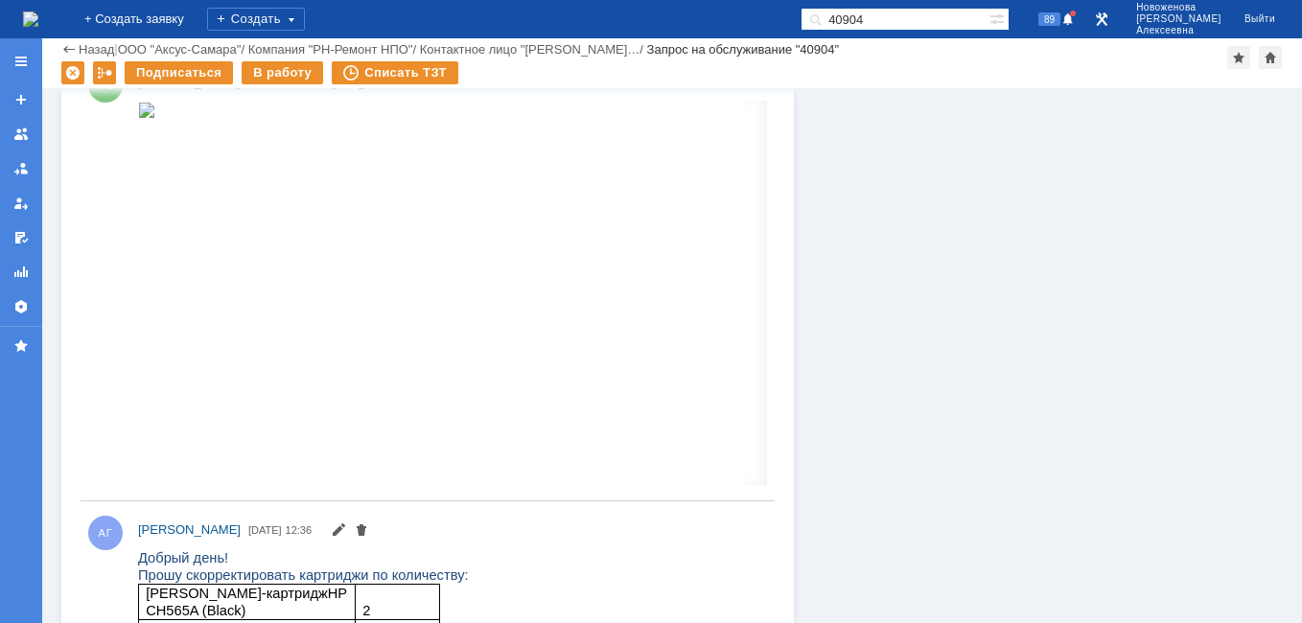
drag, startPoint x: 936, startPoint y: 18, endPoint x: 709, endPoint y: 33, distance: 226.7
click at [713, 32] on div "На домашнюю + Создать заявку Создать 40904 89 [PERSON_NAME]" at bounding box center [651, 19] width 1302 height 38
paste input "39865"
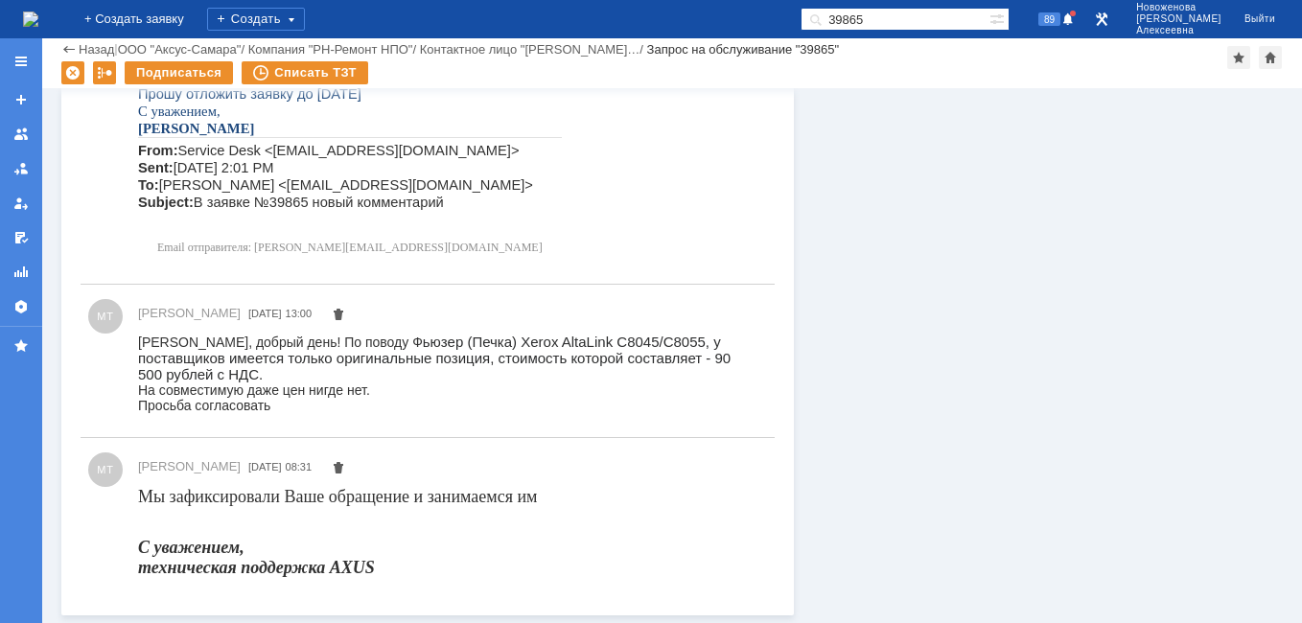
scroll to position [5687, 0]
drag, startPoint x: 940, startPoint y: 12, endPoint x: 505, endPoint y: 70, distance: 439.0
click at [504, 70] on div "На домашнюю + Создать заявку Создать 39865 89 [PERSON_NAME] Выйти Меню Создать …" at bounding box center [651, 311] width 1302 height 623
paste input "40904"
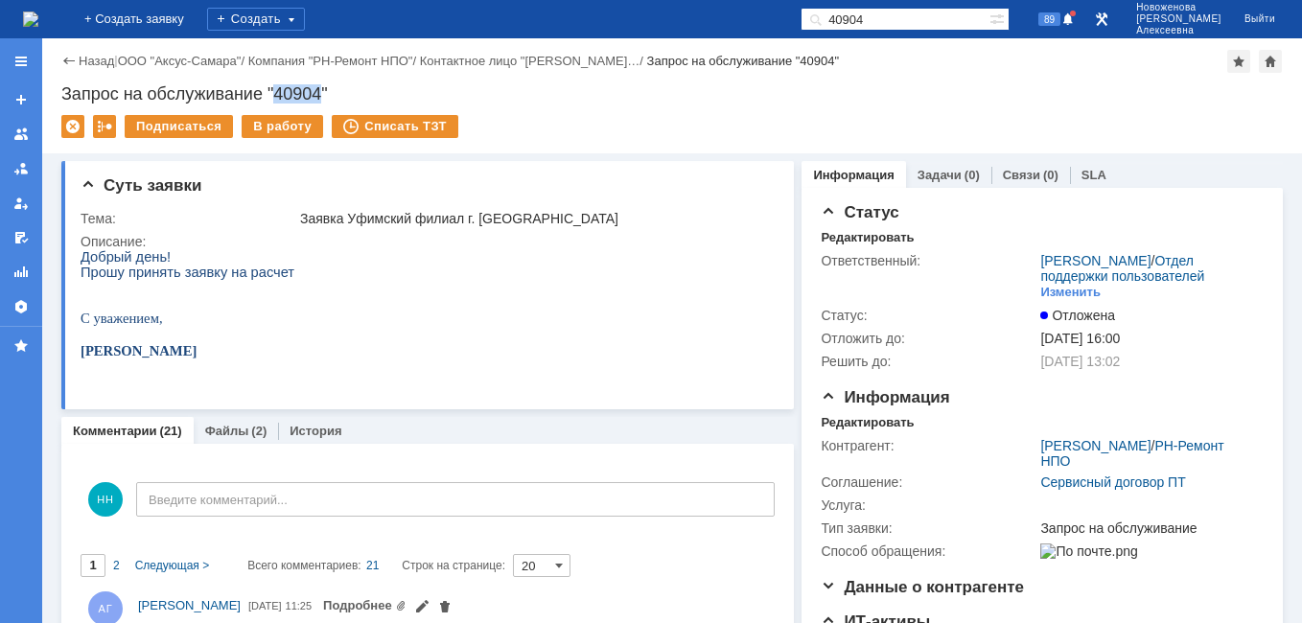
drag, startPoint x: 324, startPoint y: 93, endPoint x: 277, endPoint y: 96, distance: 47.1
click at [277, 96] on div "Запрос на обслуживание "40904"" at bounding box center [671, 93] width 1221 height 19
copy div "40904"
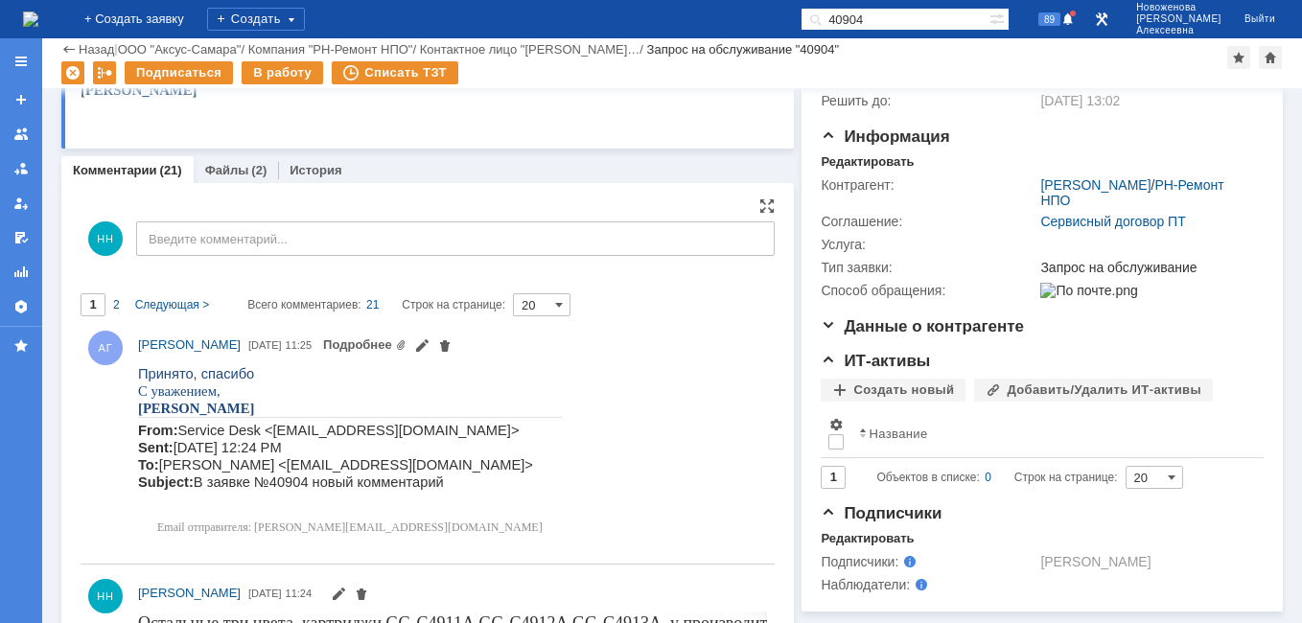
scroll to position [192, 0]
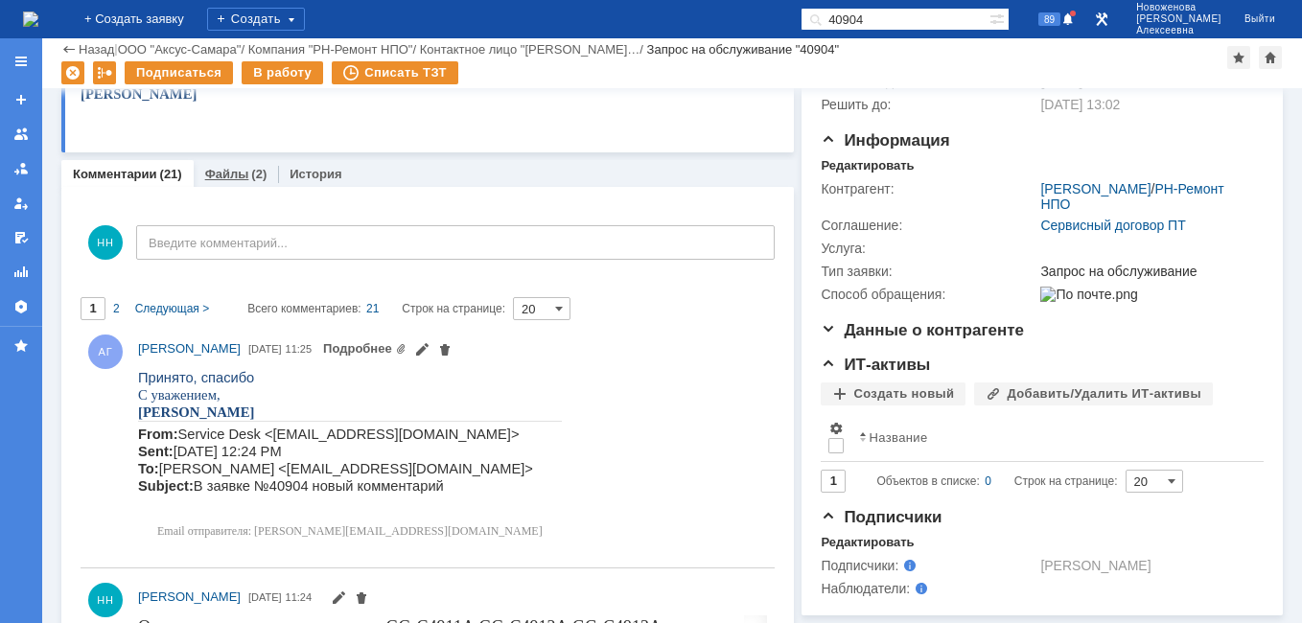
click at [232, 173] on link "Файлы" at bounding box center [227, 174] width 44 height 14
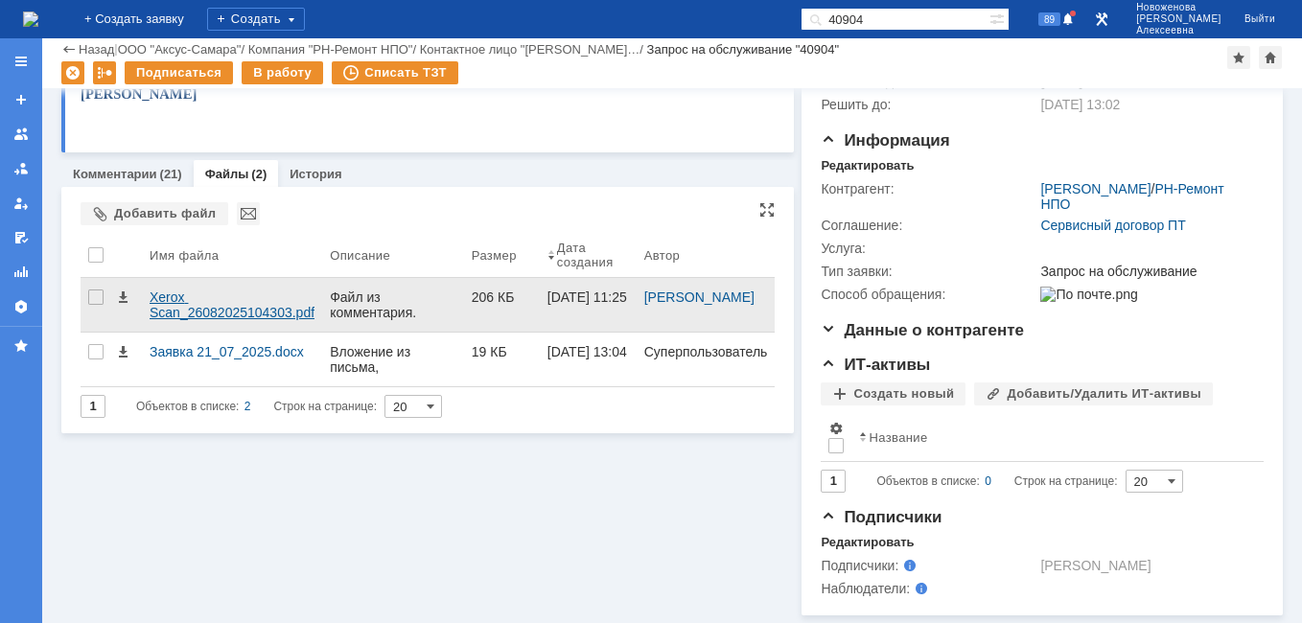
click at [168, 312] on div "Xerox Scan_26082025104303.pdf" at bounding box center [232, 304] width 165 height 31
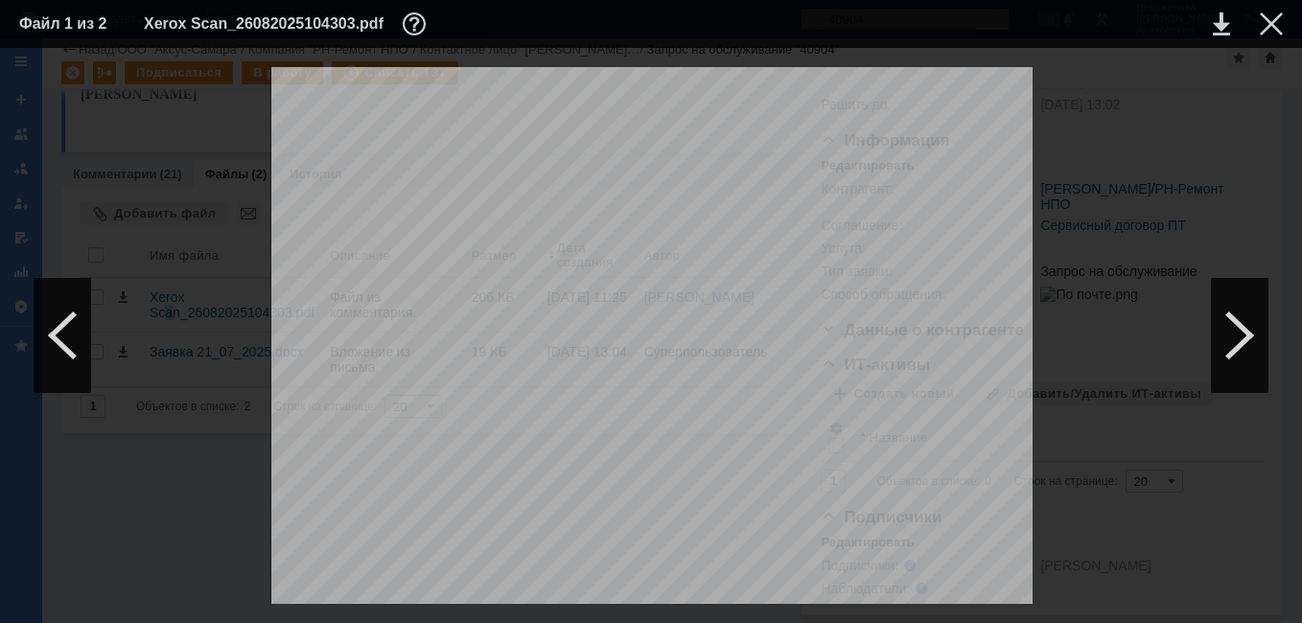
scroll to position [383, 0]
click at [1262, 24] on div at bounding box center [1271, 23] width 23 height 23
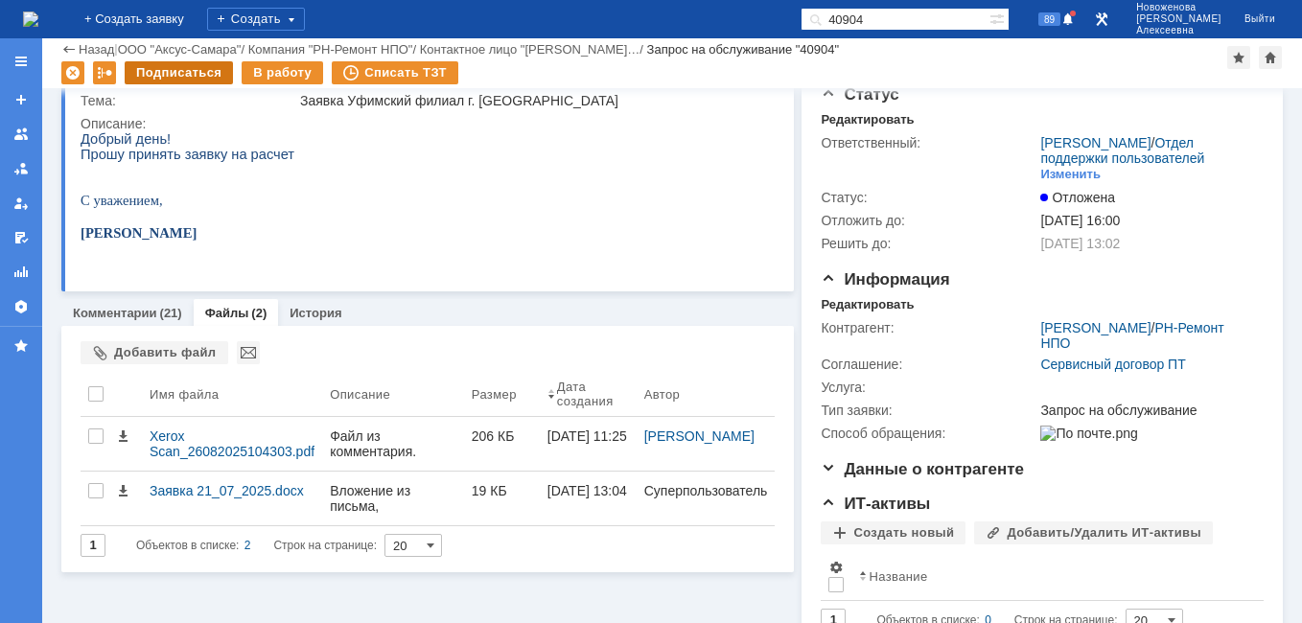
scroll to position [0, 0]
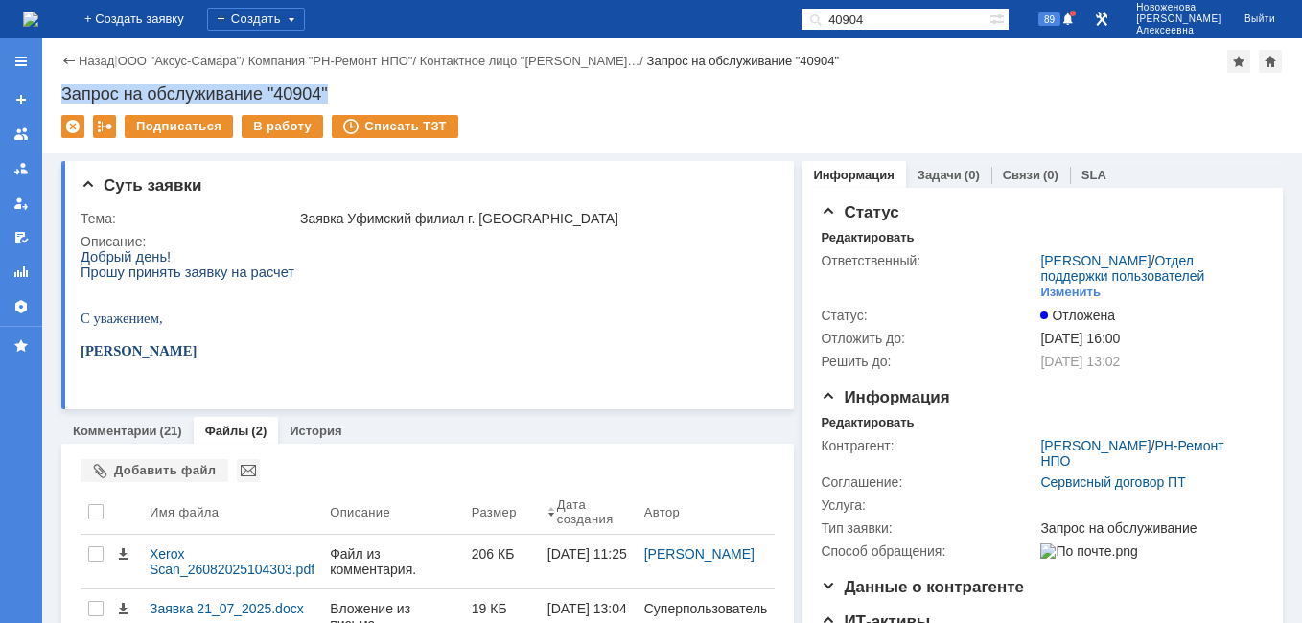
drag, startPoint x: 339, startPoint y: 90, endPoint x: 59, endPoint y: 77, distance: 280.2
click at [59, 77] on div "Назад | ООО "Аксус-Самара" / Компания "РН-Ремонт НПО" / Контактное лицо "[PERSO…" at bounding box center [672, 95] width 1260 height 115
copy div "Запрос на обслуживание "40904""
click at [112, 430] on link "Комментарии" at bounding box center [115, 431] width 84 height 14
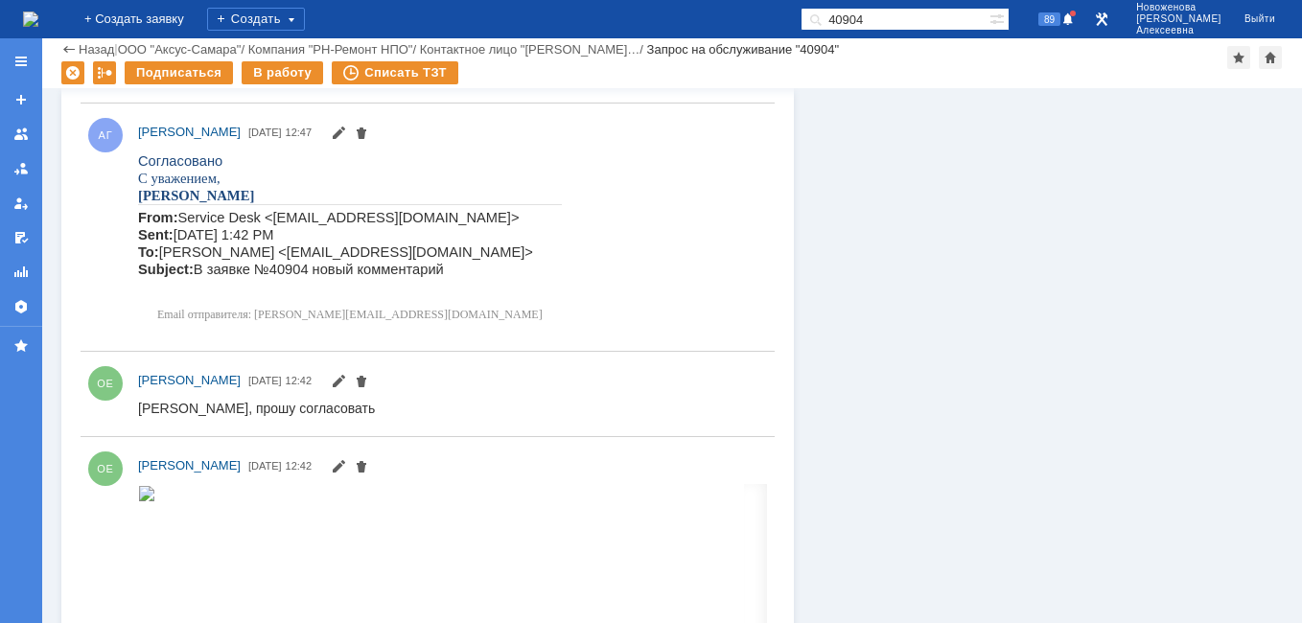
scroll to position [7477, 0]
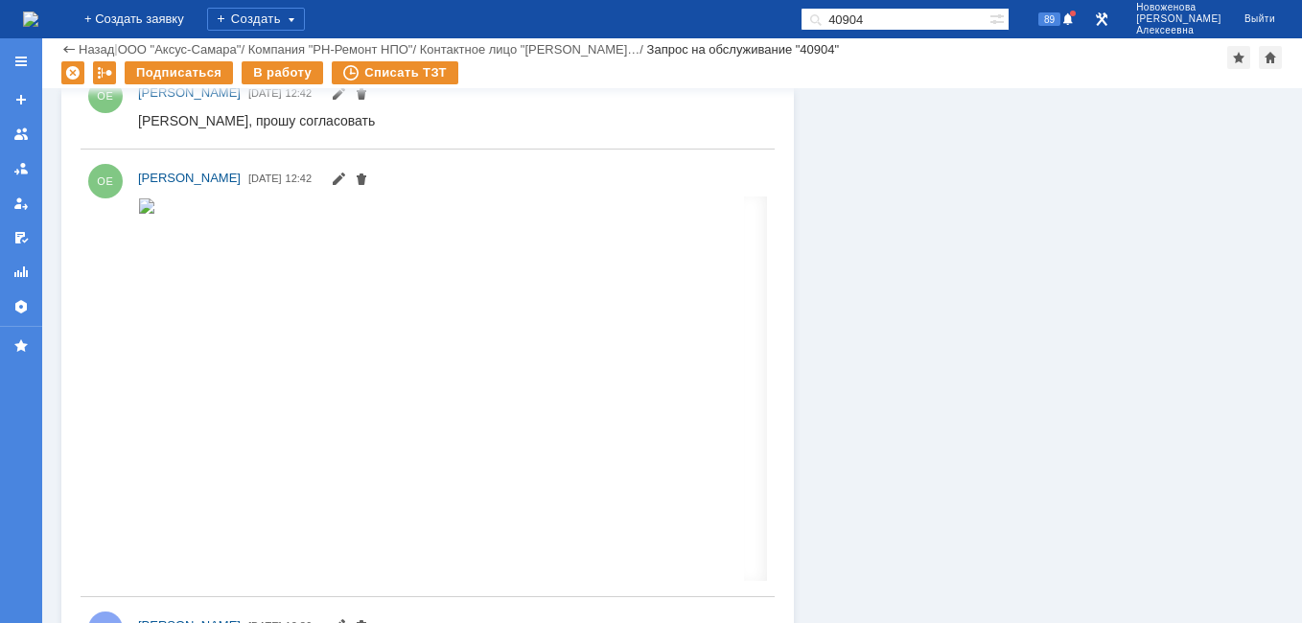
drag, startPoint x: 931, startPoint y: 13, endPoint x: 744, endPoint y: 27, distance: 187.4
click at [744, 27] on div "На домашнюю + Создать заявку Создать 40904 89 [PERSON_NAME]" at bounding box center [651, 19] width 1302 height 38
paste input "28"
type input "40928"
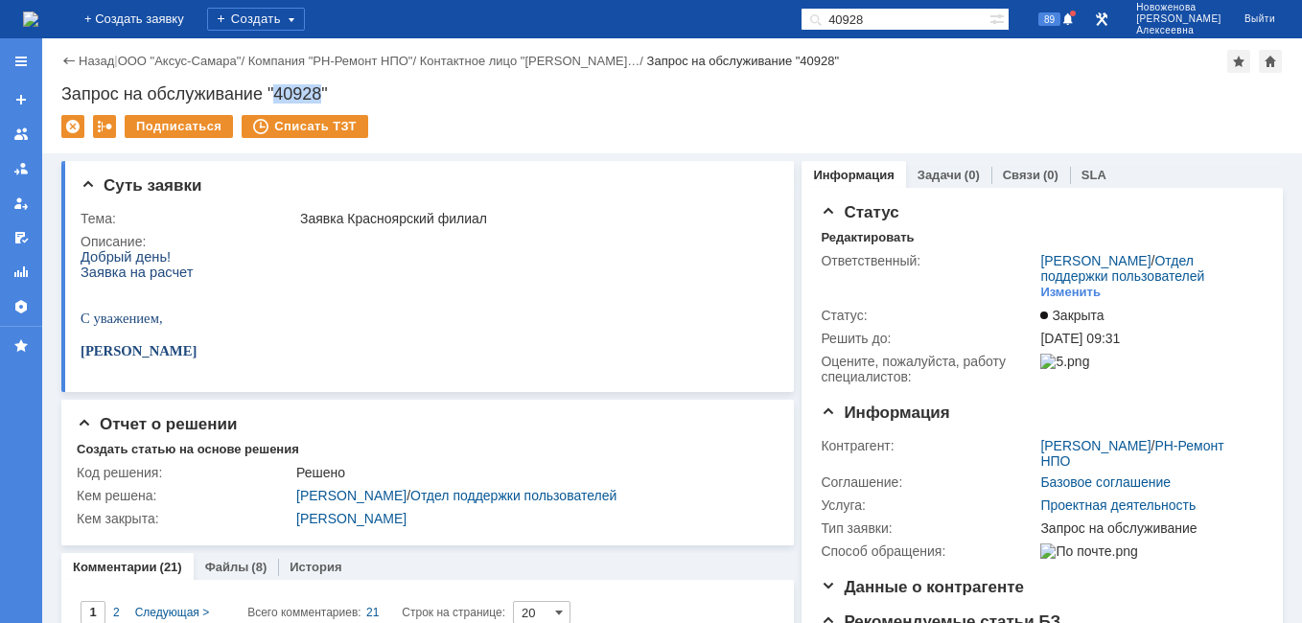
drag, startPoint x: 322, startPoint y: 91, endPoint x: 280, endPoint y: 88, distance: 42.3
click at [280, 88] on div "Запрос на обслуживание "40928"" at bounding box center [671, 93] width 1221 height 19
copy div "40928"
click at [366, 85] on div "Запрос на обслуживание "40928"" at bounding box center [671, 93] width 1221 height 19
drag, startPoint x: 357, startPoint y: 85, endPoint x: 60, endPoint y: 94, distance: 296.3
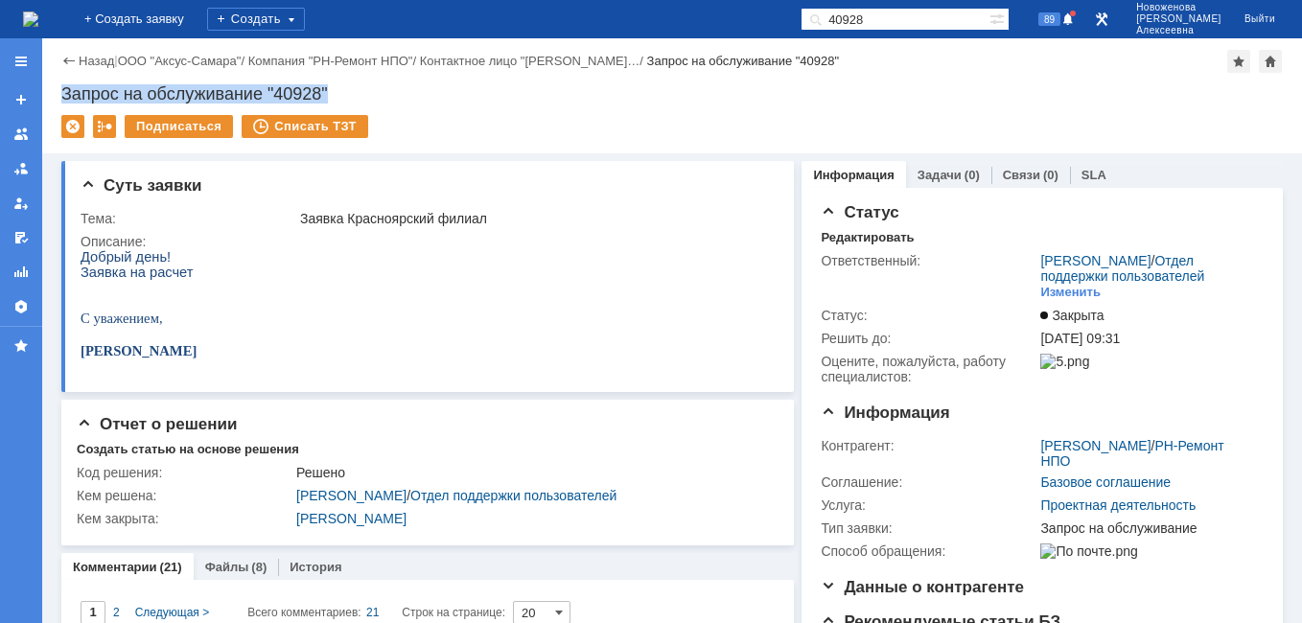
click at [60, 94] on div "Назад | ООО "Аксус-Самара" / Компания "РН-Ремонт НПО" / Контактное лицо "[PERSO…" at bounding box center [672, 95] width 1260 height 115
copy div "Запрос на обслуживание "40928""
click at [214, 567] on link "Файлы" at bounding box center [227, 567] width 44 height 14
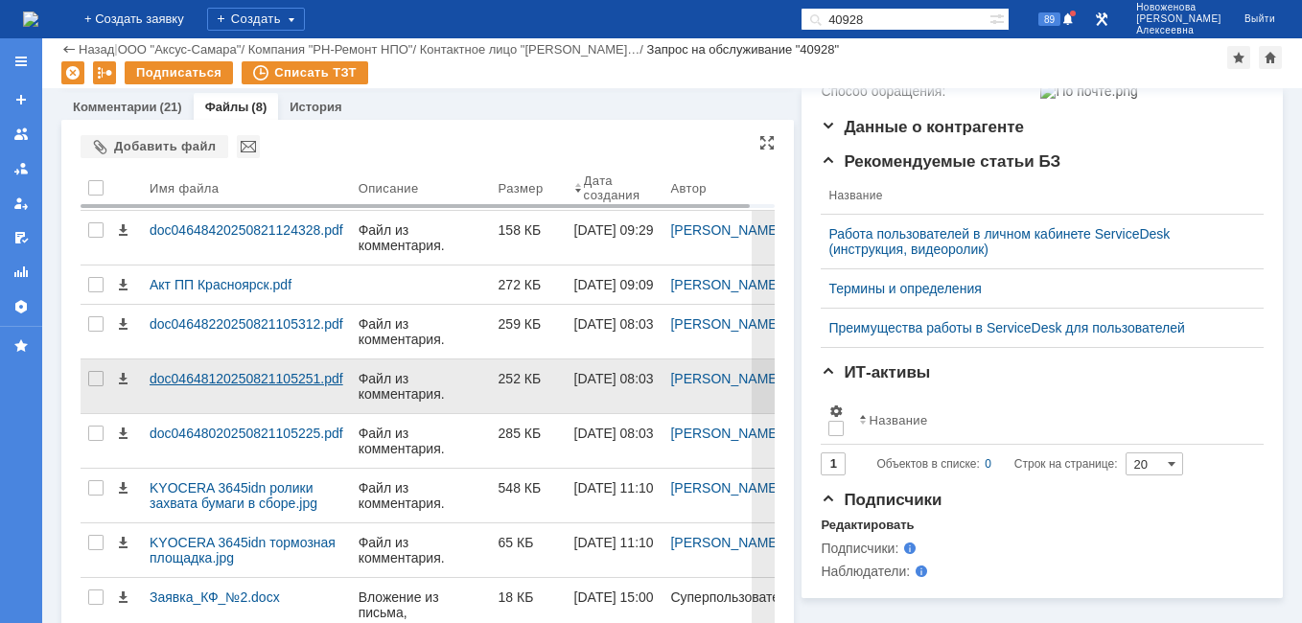
scroll to position [474, 0]
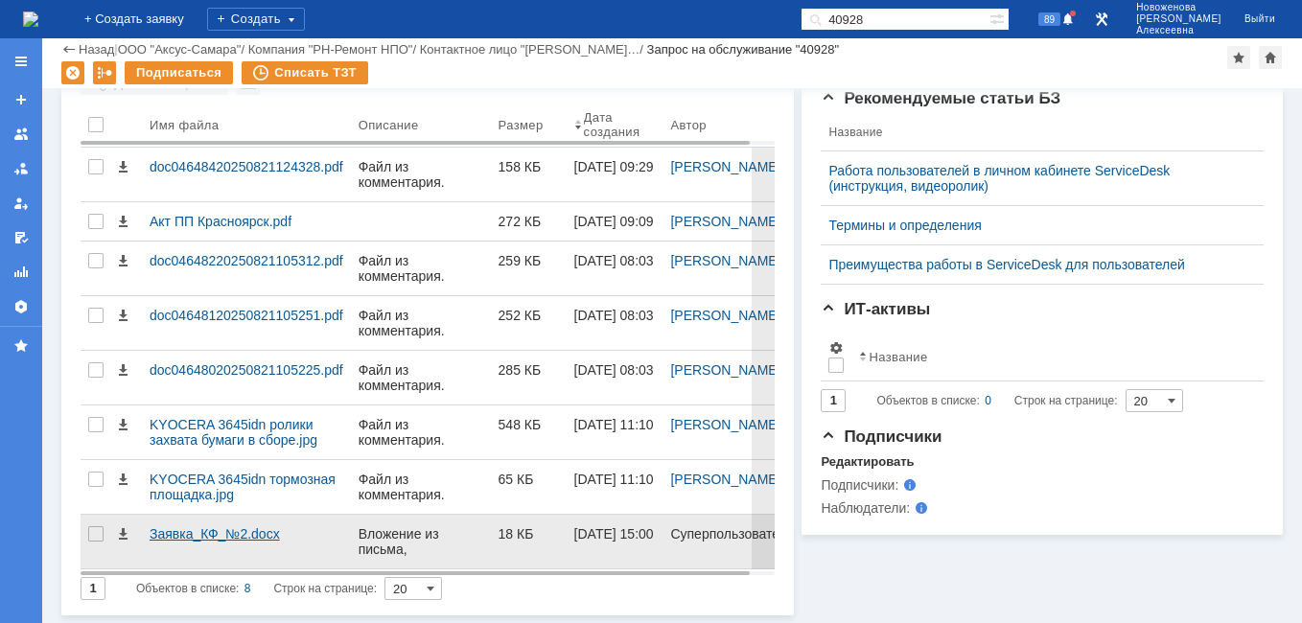
click at [210, 530] on div "Заявка_КФ_№2.docx" at bounding box center [247, 533] width 194 height 15
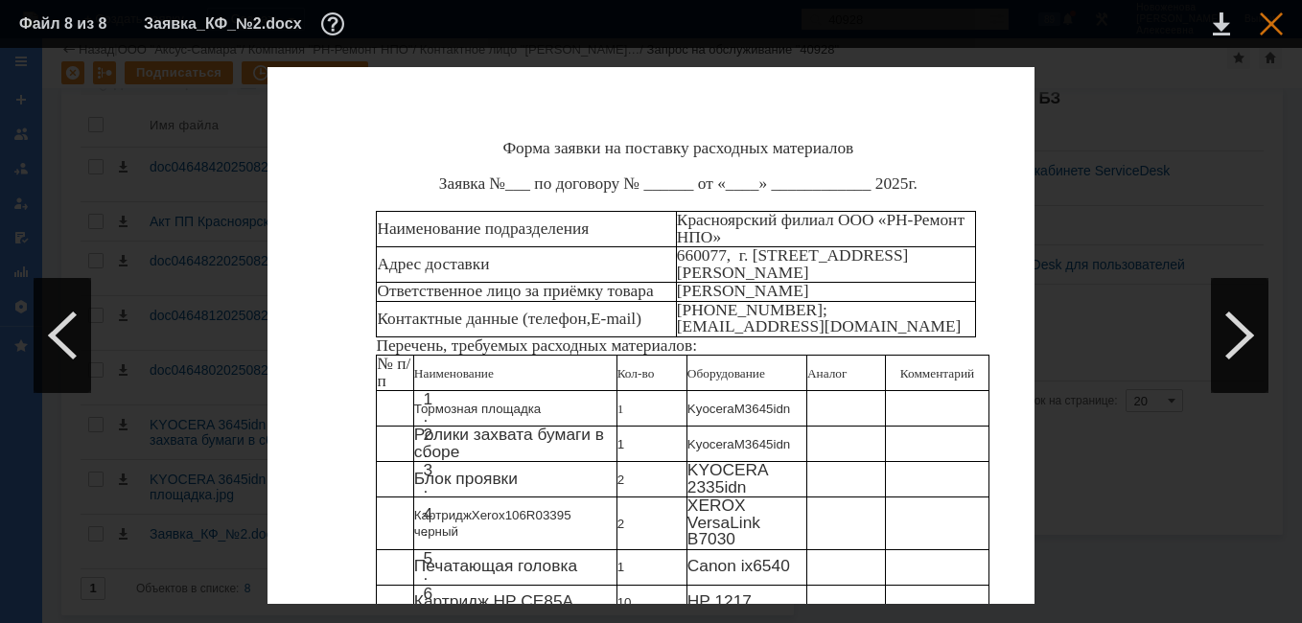
click at [1269, 30] on div at bounding box center [1271, 23] width 23 height 23
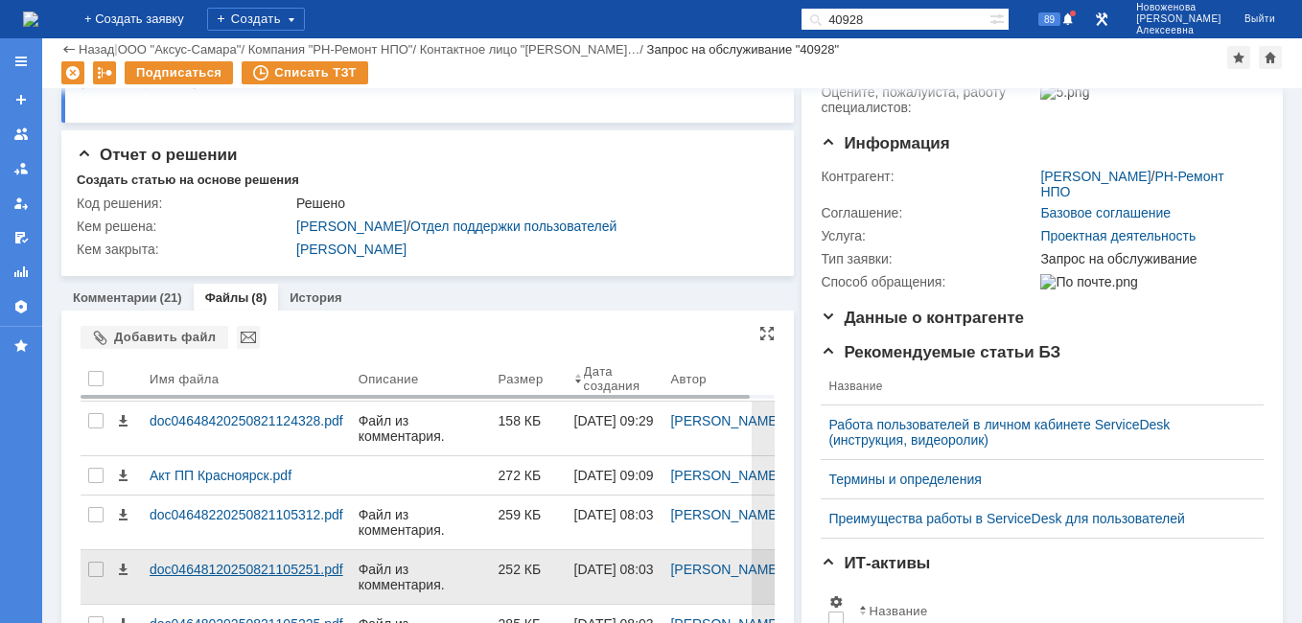
scroll to position [187, 0]
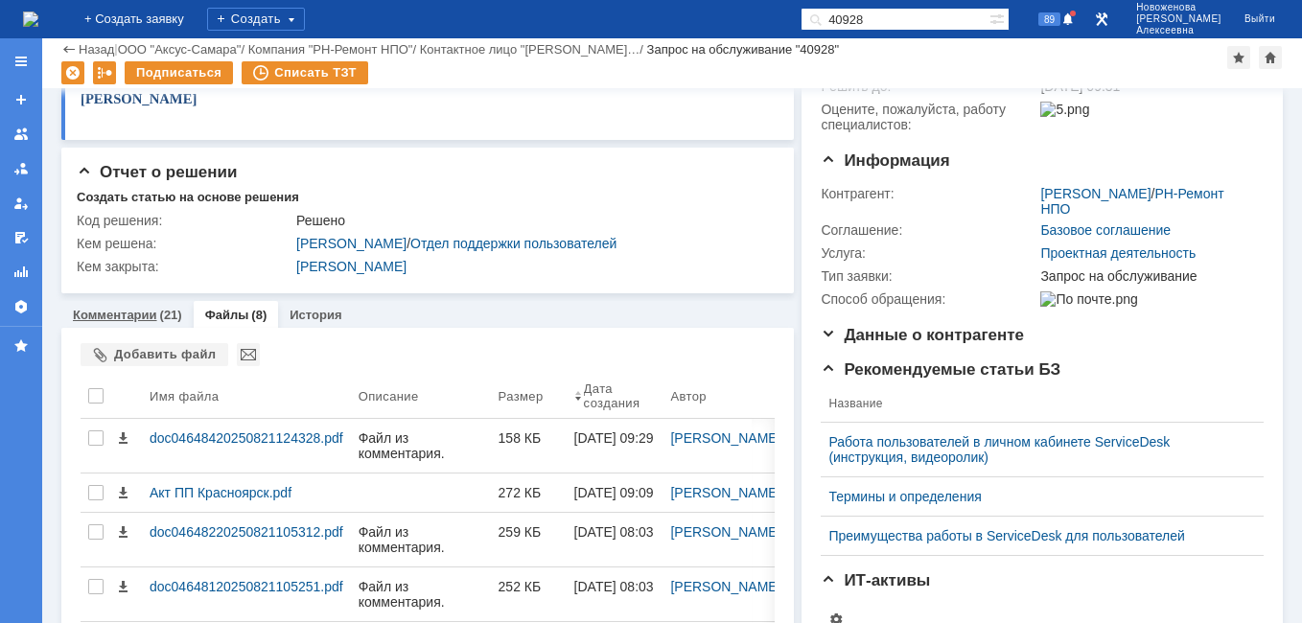
click at [101, 315] on link "Комментарии" at bounding box center [115, 315] width 84 height 14
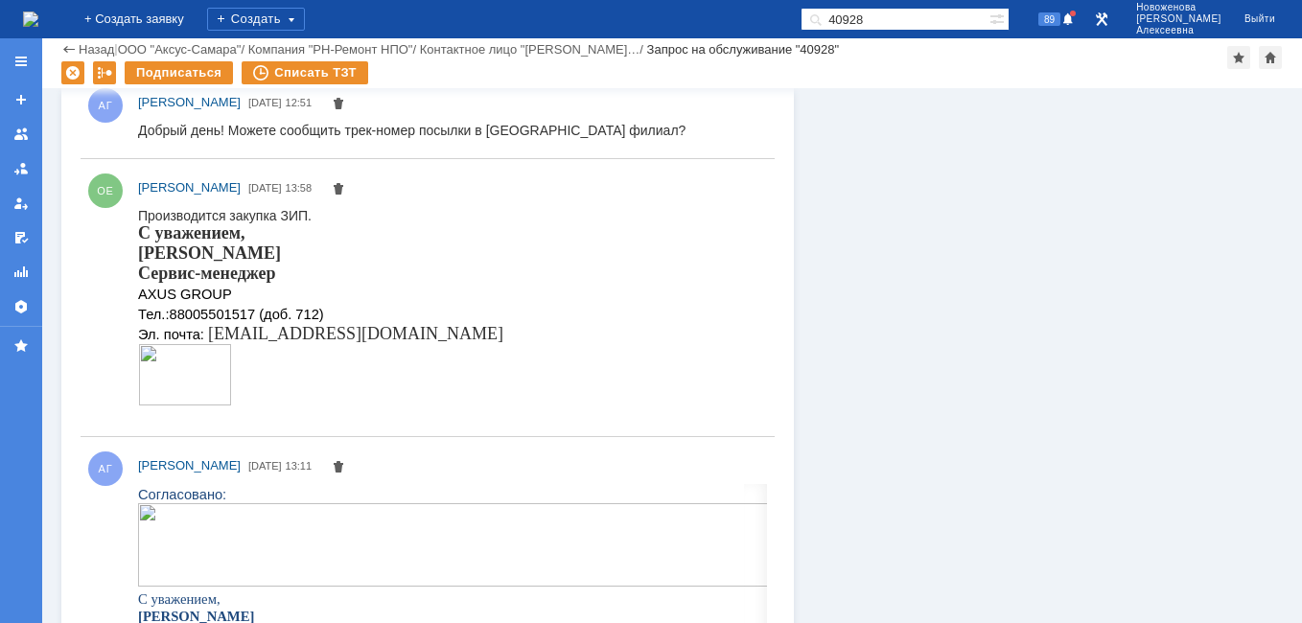
scroll to position [2801, 0]
